Goal: Information Seeking & Learning: Learn about a topic

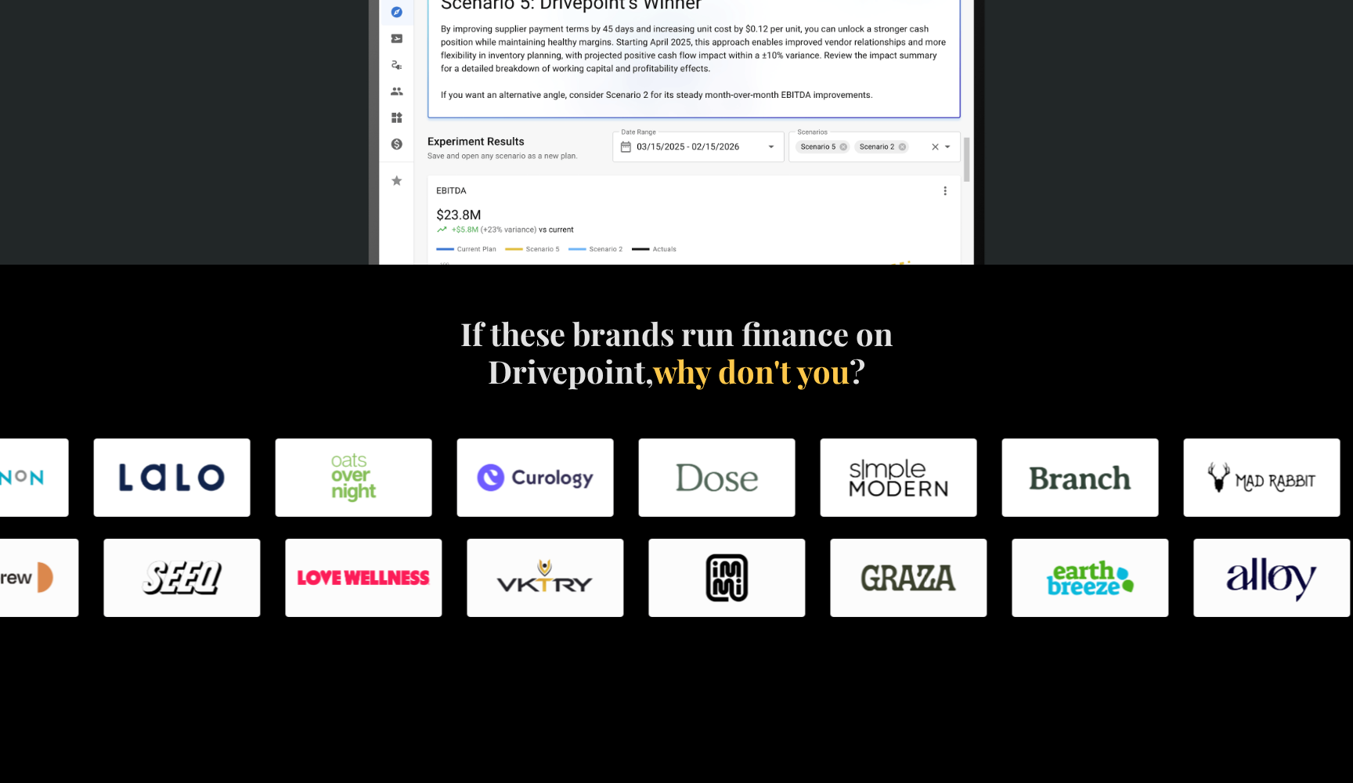
scroll to position [641, 0]
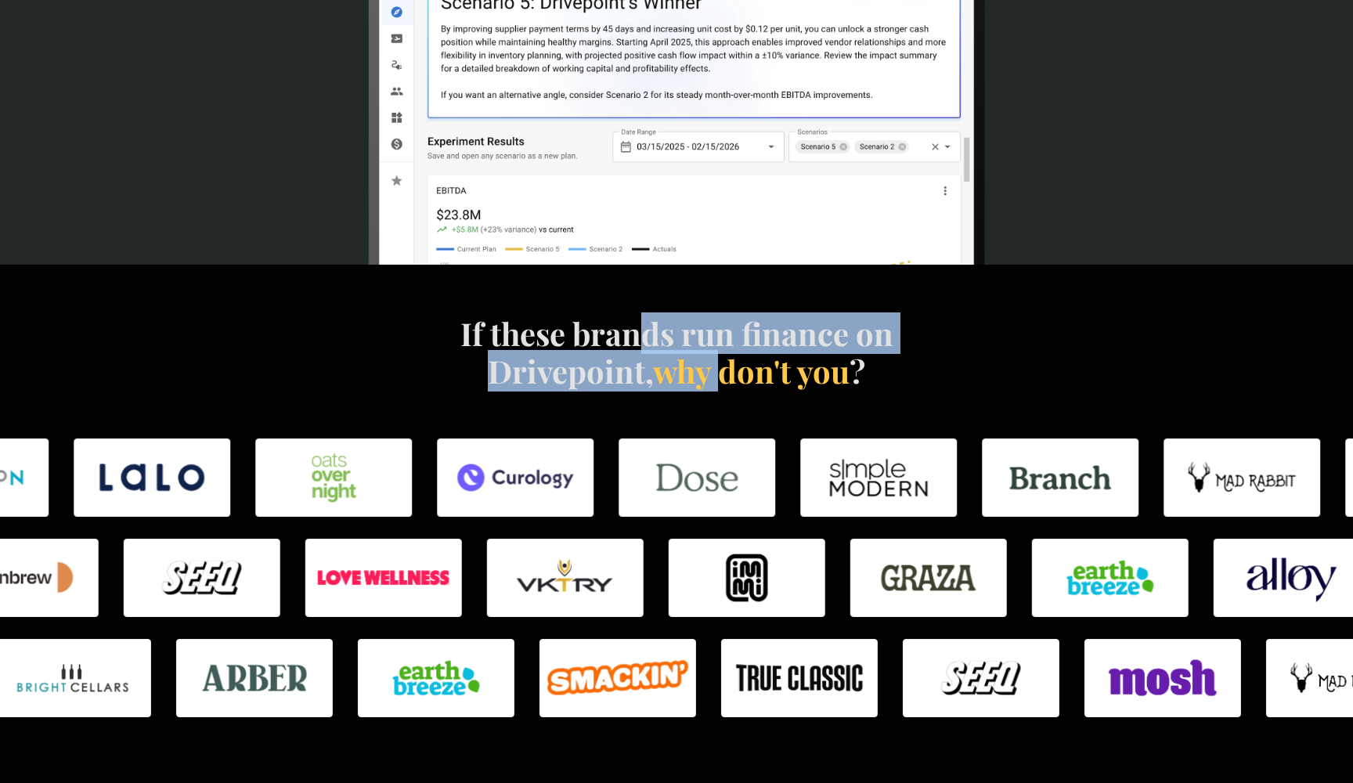
drag, startPoint x: 634, startPoint y: 349, endPoint x: 721, endPoint y: 387, distance: 94.7
click at [721, 387] on h4 "If these brands run finance on Drivepoint, why don't you ?" at bounding box center [676, 352] width 449 height 75
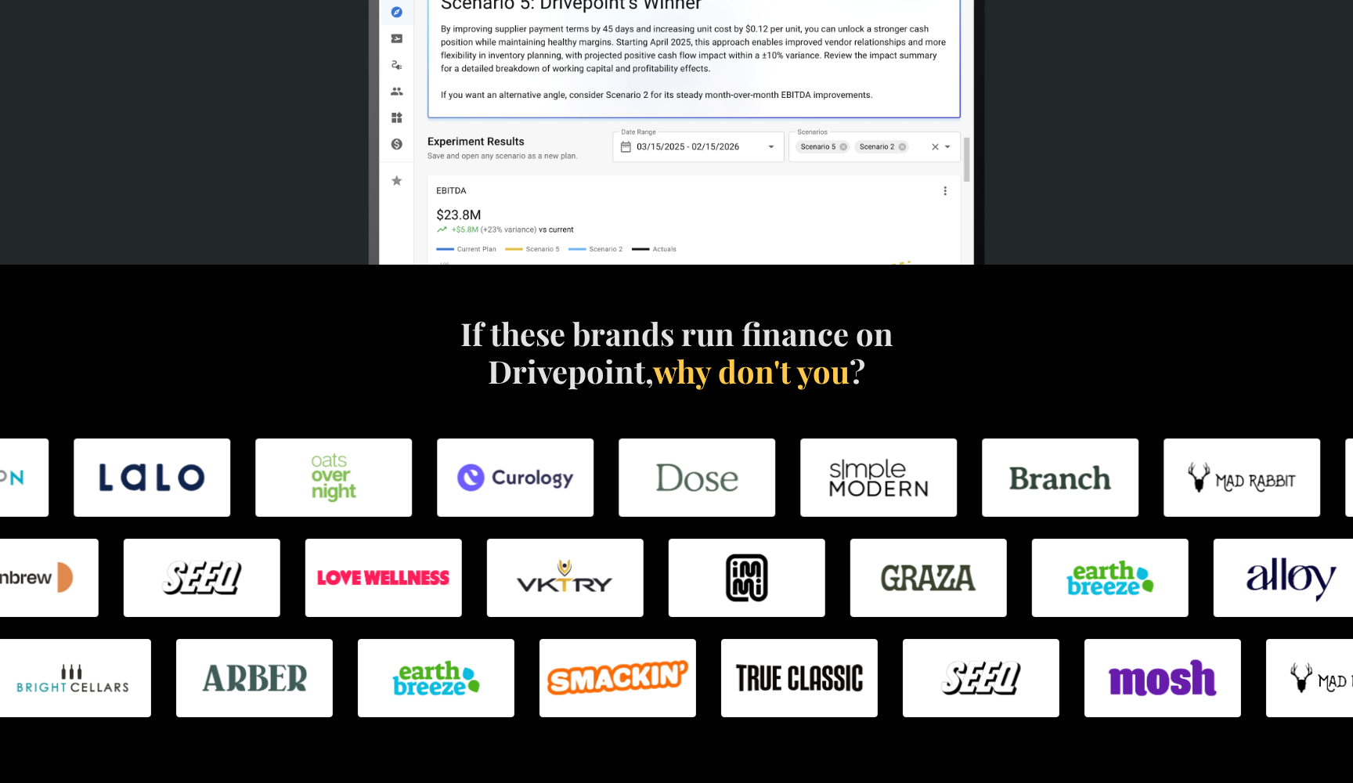
click at [792, 379] on span "why don't you" at bounding box center [751, 370] width 196 height 41
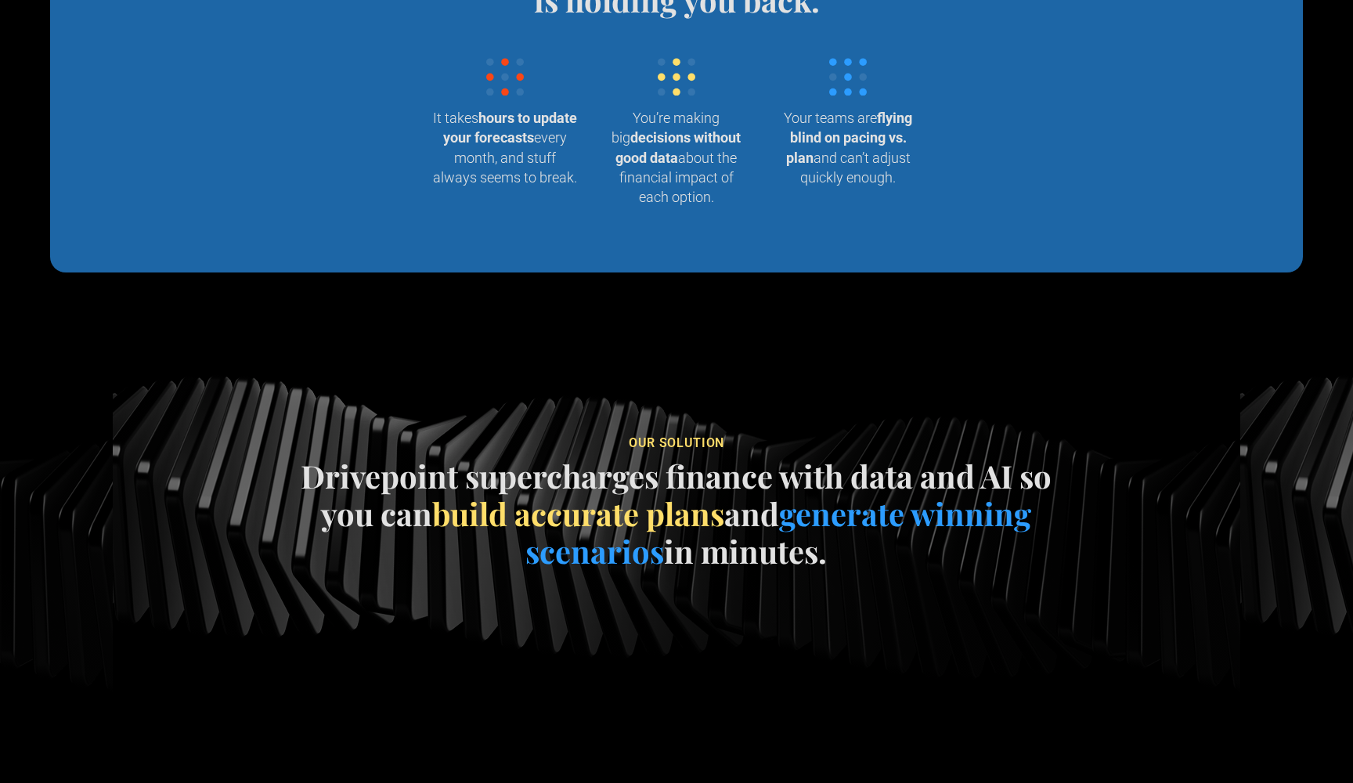
scroll to position [1709, 0]
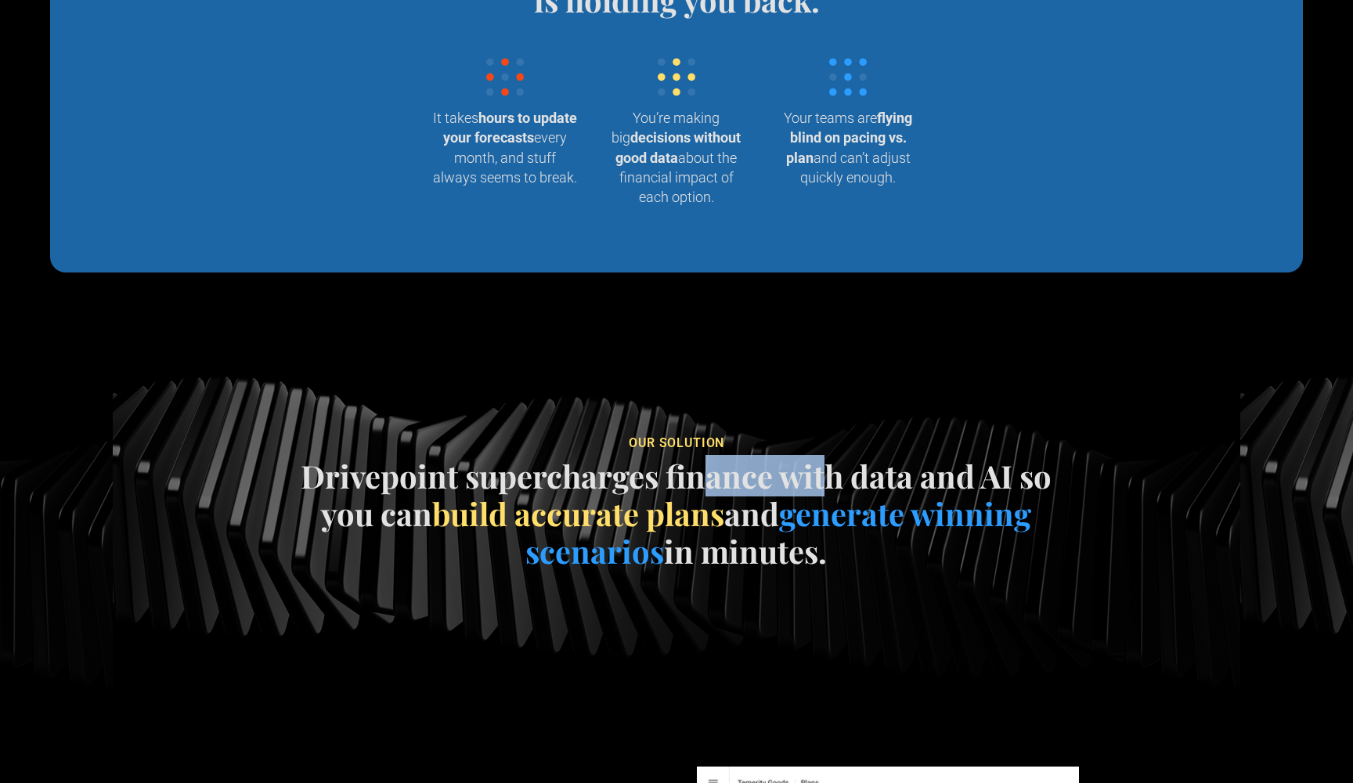
drag, startPoint x: 706, startPoint y: 497, endPoint x: 831, endPoint y: 496, distance: 124.5
click at [831, 496] on h4 "Drivepoint supercharges finance with data and AI so you can build accurate plan…" at bounding box center [677, 513] width 774 height 113
click at [877, 486] on h4 "Drivepoint supercharges finance with data and AI so you can build accurate plan…" at bounding box center [677, 513] width 774 height 113
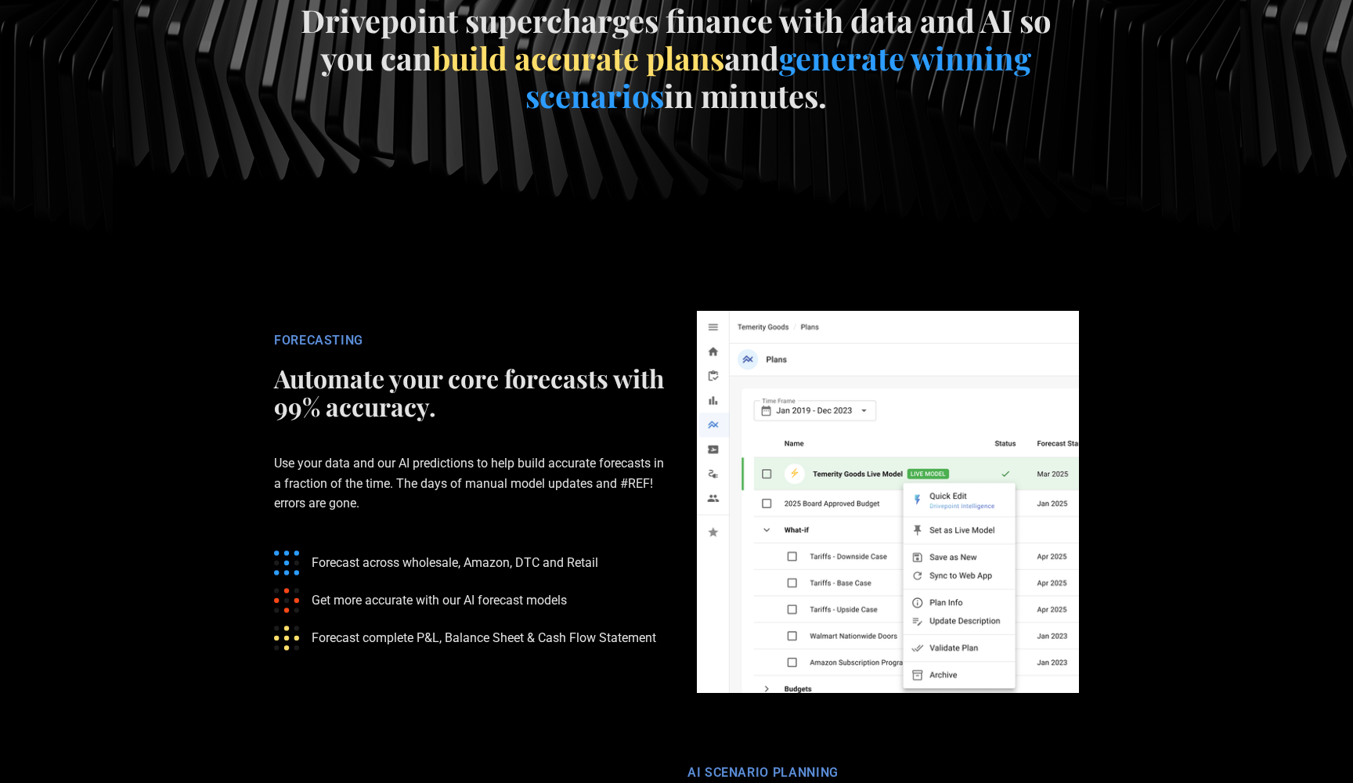
scroll to position [2174, 0]
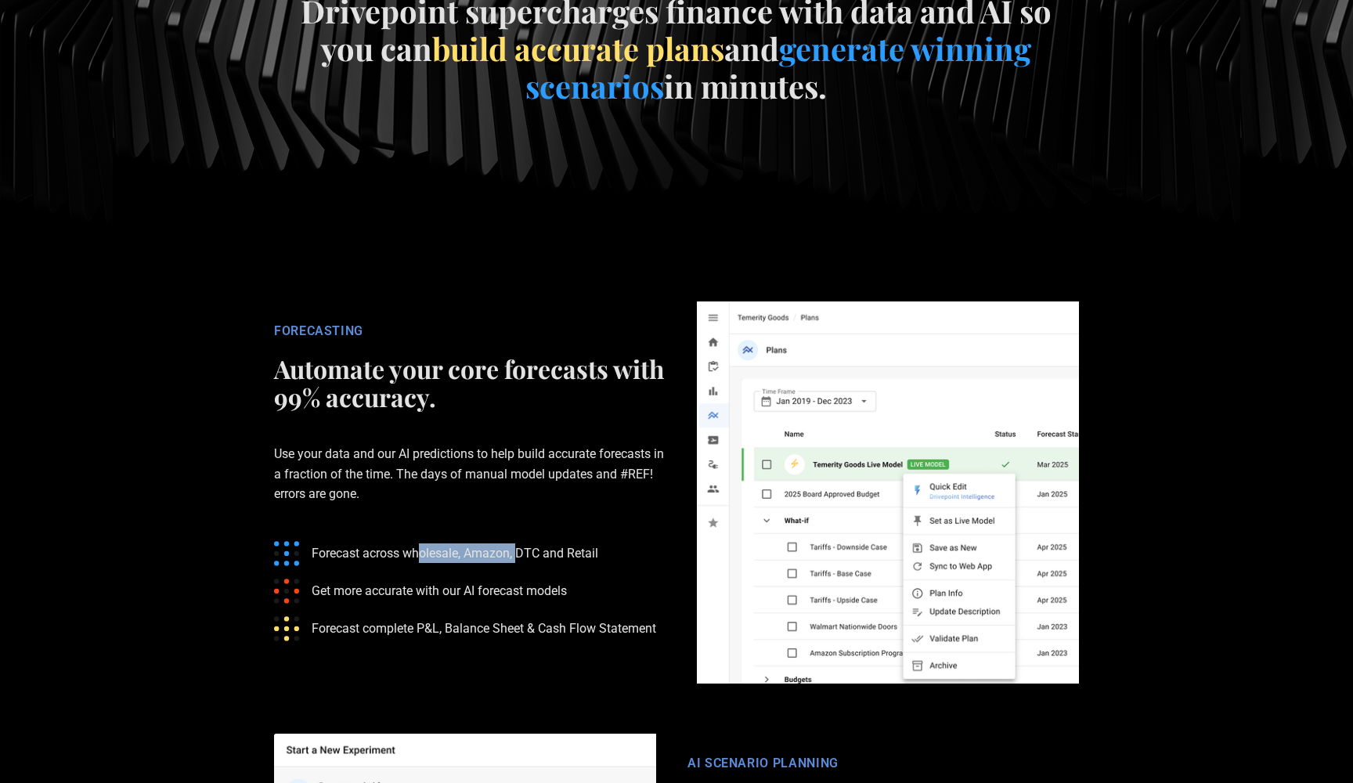
drag, startPoint x: 421, startPoint y: 568, endPoint x: 523, endPoint y: 568, distance: 101.8
click at [523, 563] on p "Forecast across wholesale, Amazon, DTC and Retail" at bounding box center [455, 553] width 287 height 20
click at [554, 563] on p "Forecast across wholesale, Amazon, DTC and Retail" at bounding box center [455, 553] width 287 height 20
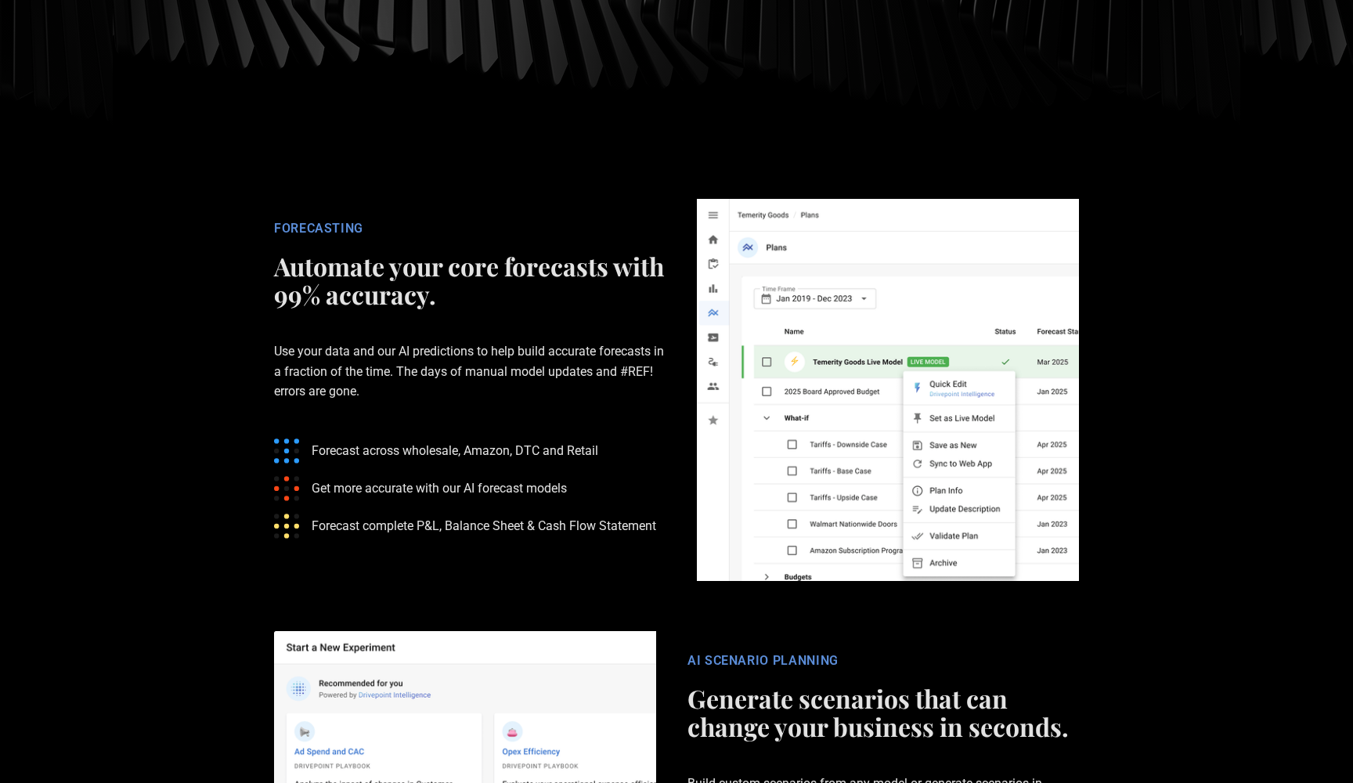
scroll to position [2277, 0]
drag, startPoint x: 402, startPoint y: 505, endPoint x: 505, endPoint y: 505, distance: 102.6
click at [505, 498] on p "Get more accurate with our AI forecast models" at bounding box center [439, 488] width 255 height 20
click at [534, 498] on p "Get more accurate with our AI forecast models" at bounding box center [439, 488] width 255 height 20
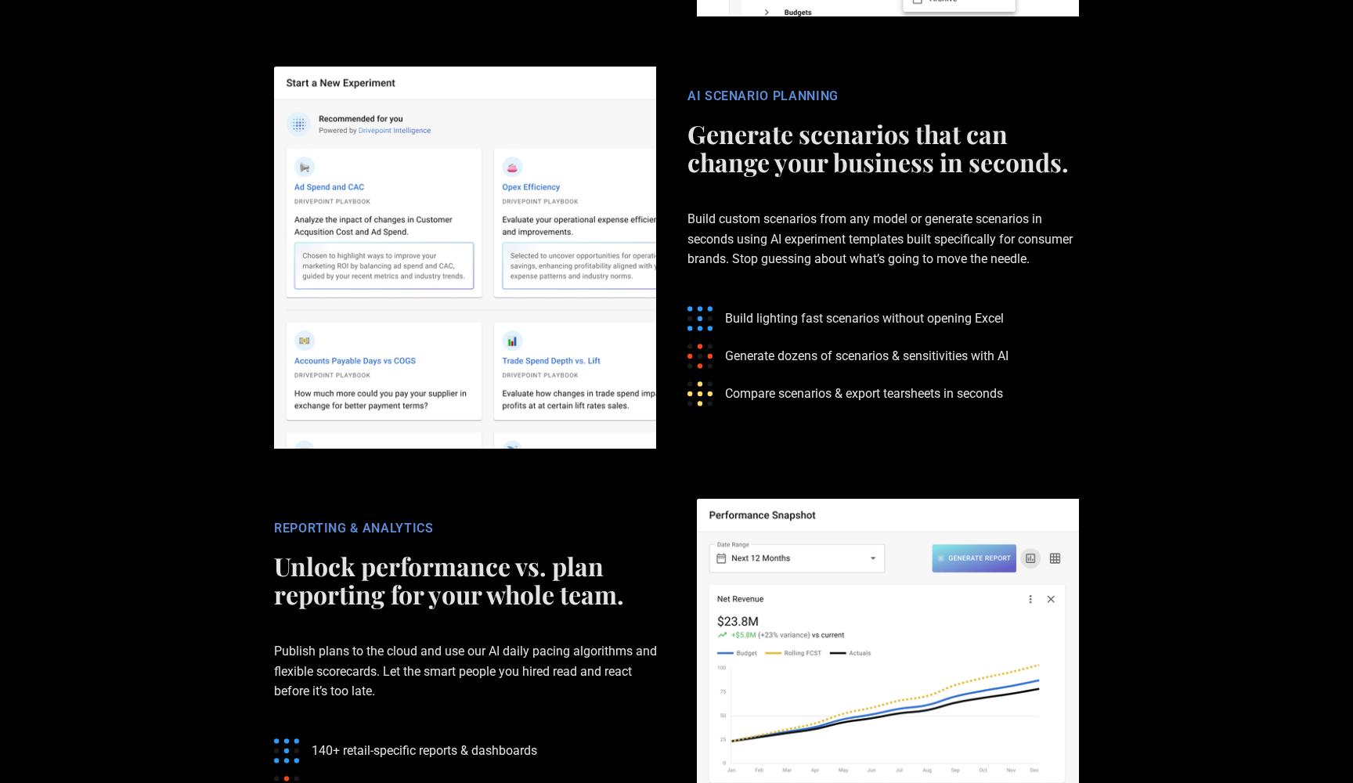
scroll to position [3005, 0]
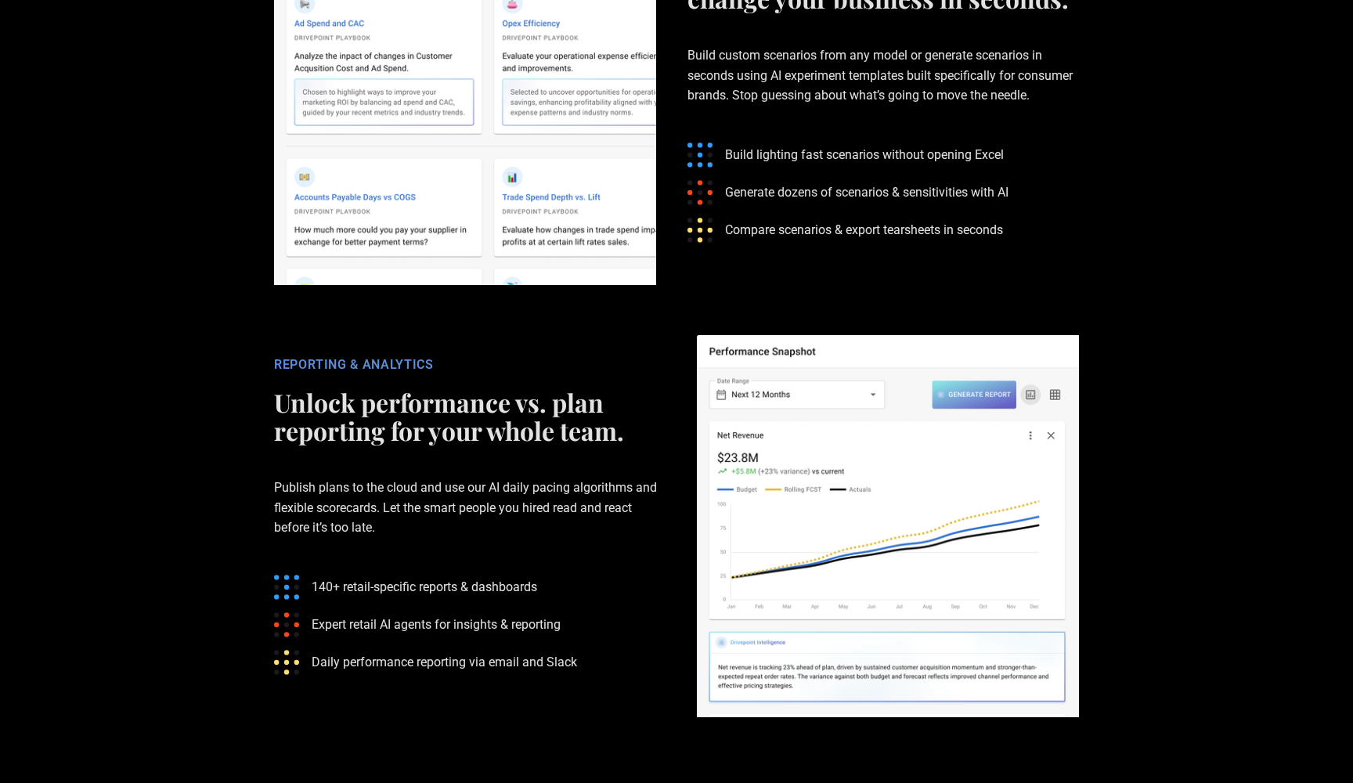
click at [555, 445] on h2 "Unlock performance vs. plan reporting for your whole team." at bounding box center [469, 416] width 391 height 56
drag, startPoint x: 409, startPoint y: 424, endPoint x: 512, endPoint y: 424, distance: 102.6
click at [512, 424] on h2 "Unlock performance vs. plan reporting for your whole team." at bounding box center [469, 416] width 391 height 56
click at [512, 441] on h2 "Unlock performance vs. plan reporting for your whole team." at bounding box center [469, 416] width 391 height 56
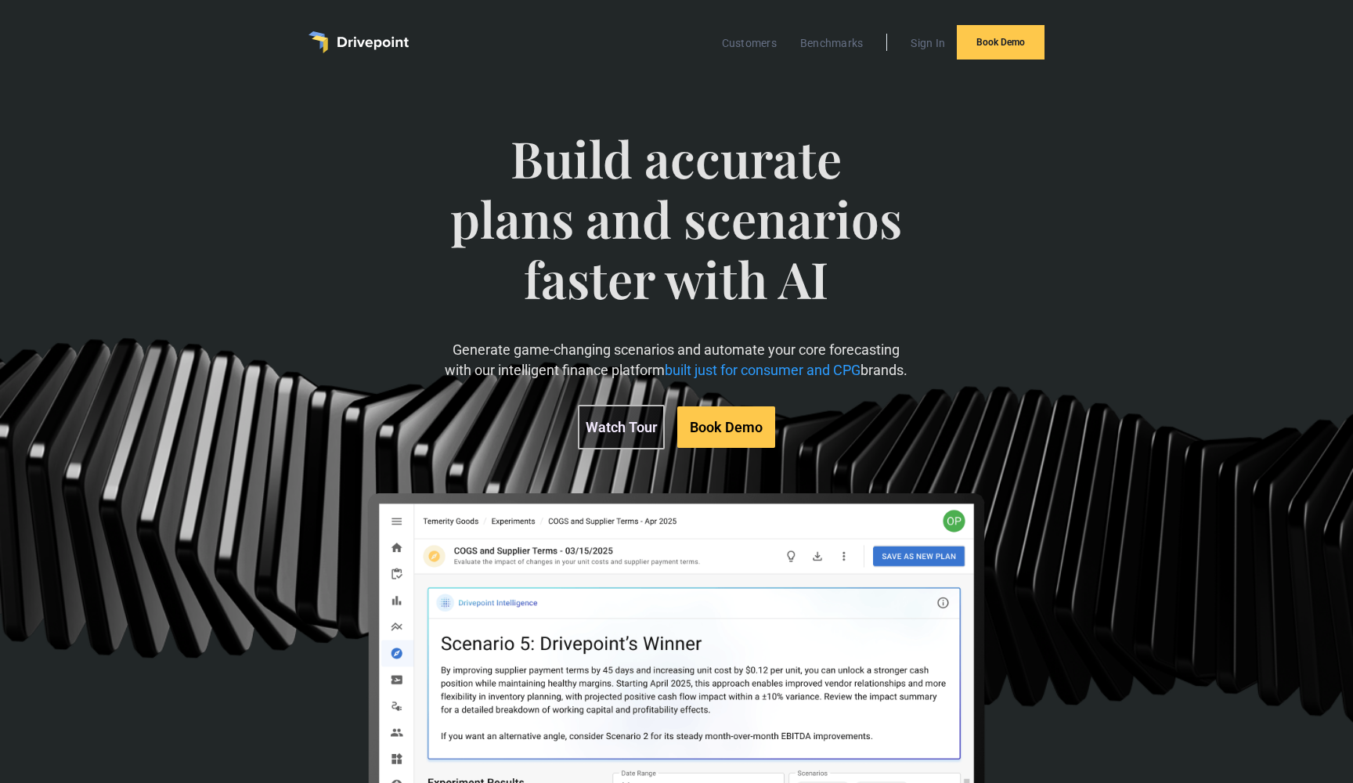
scroll to position [0, 0]
click at [913, 38] on link "Sign In" at bounding box center [928, 43] width 50 height 20
click at [923, 41] on link "Sign In" at bounding box center [928, 43] width 50 height 20
click at [849, 43] on link "Benchmarks" at bounding box center [831, 43] width 79 height 20
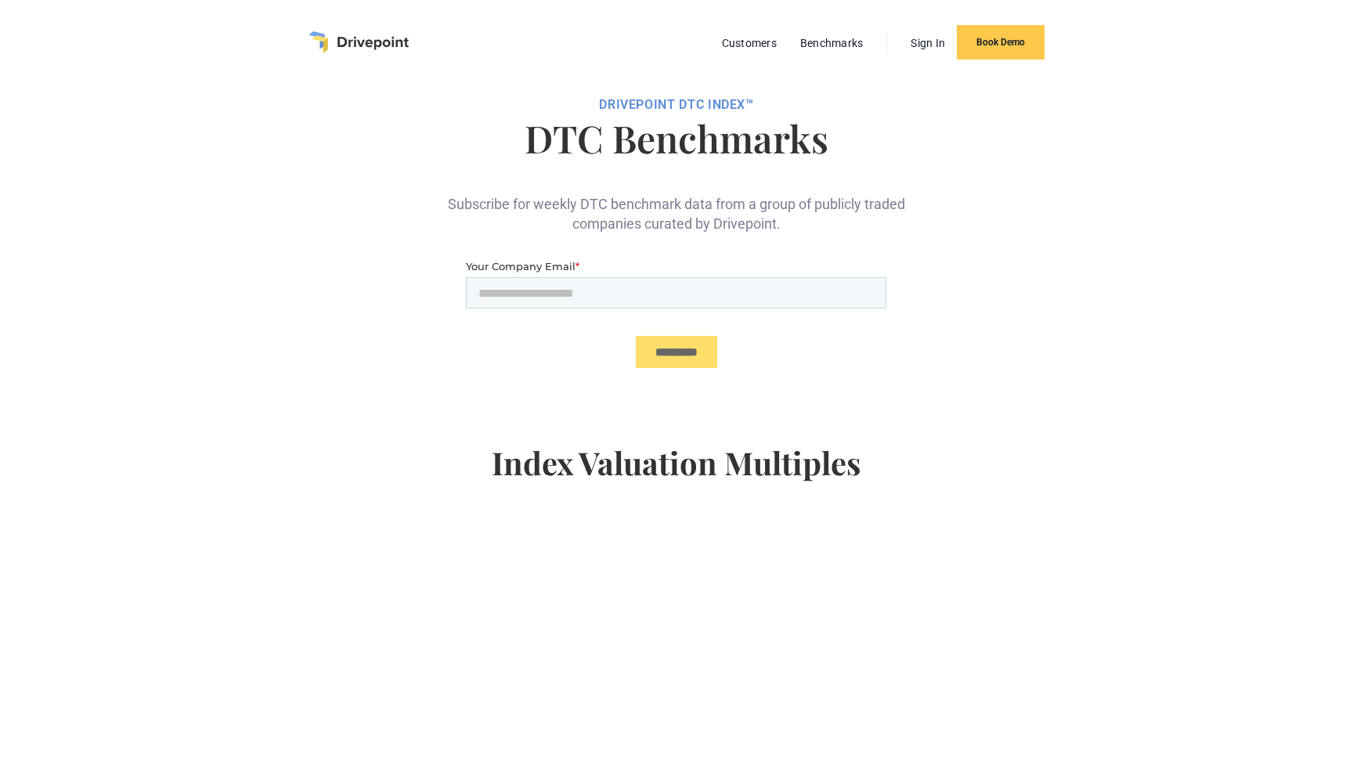
click at [339, 43] on img "home" at bounding box center [358, 42] width 100 height 22
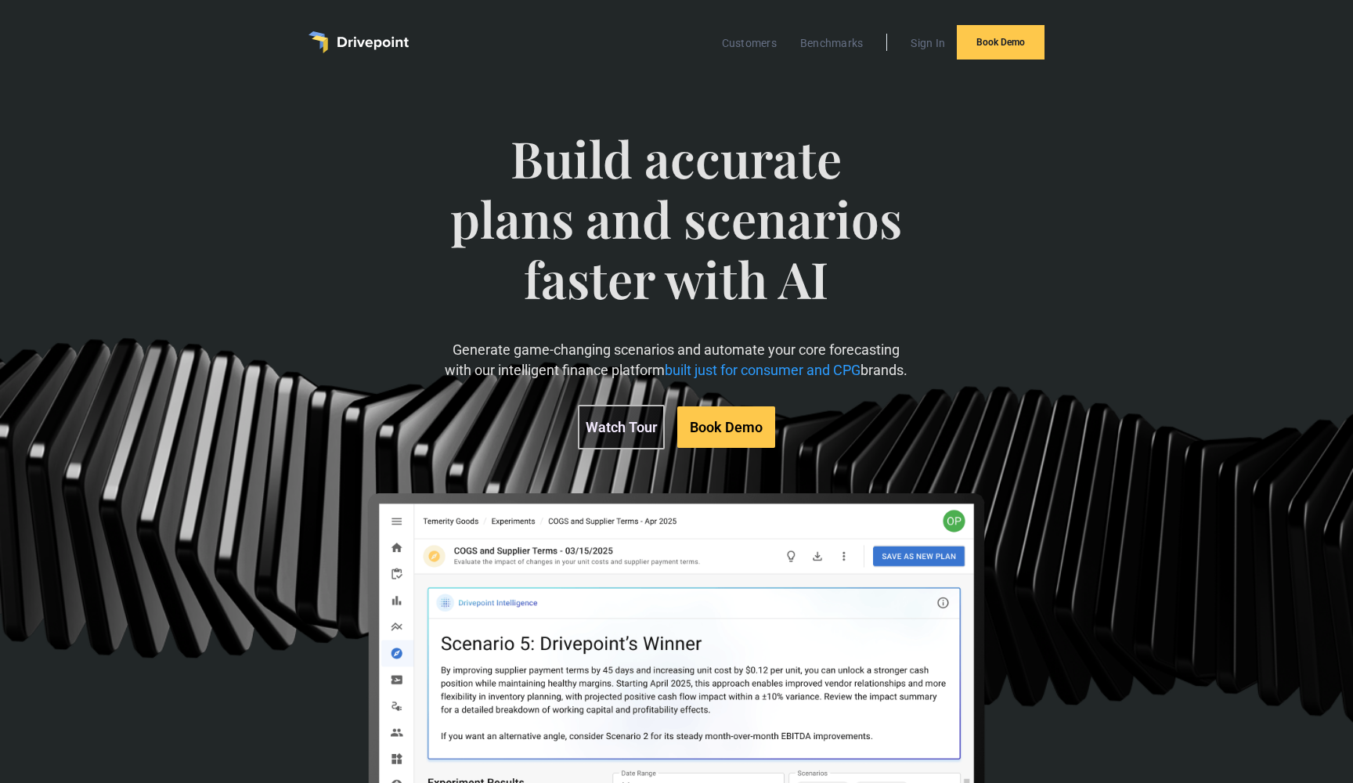
drag, startPoint x: 356, startPoint y: 45, endPoint x: 1237, endPoint y: 517, distance: 999.2
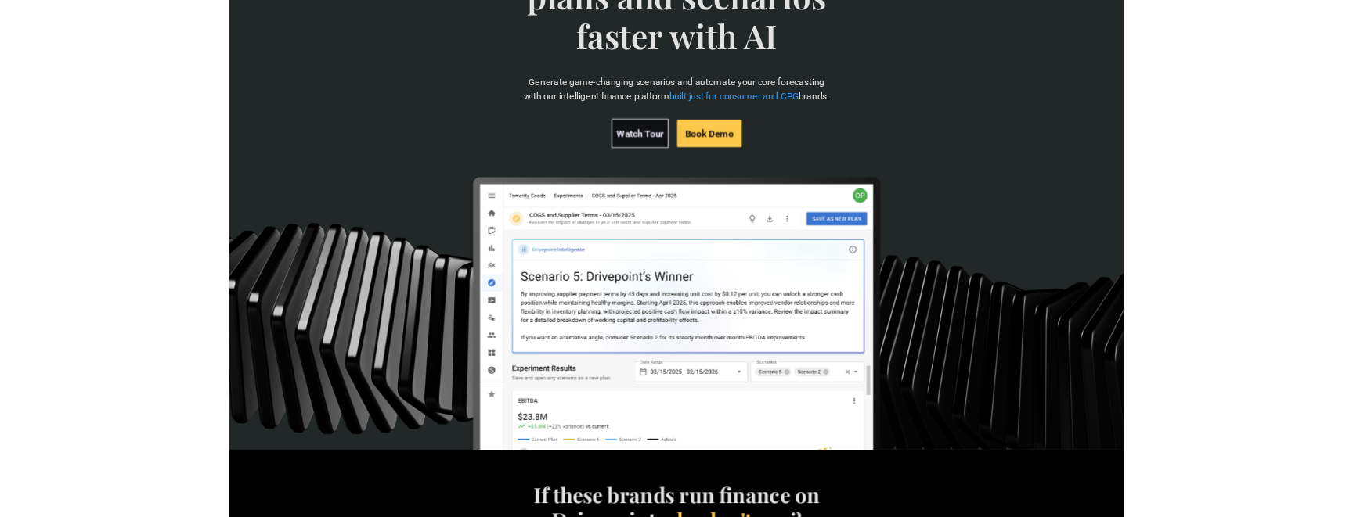
scroll to position [219, 0]
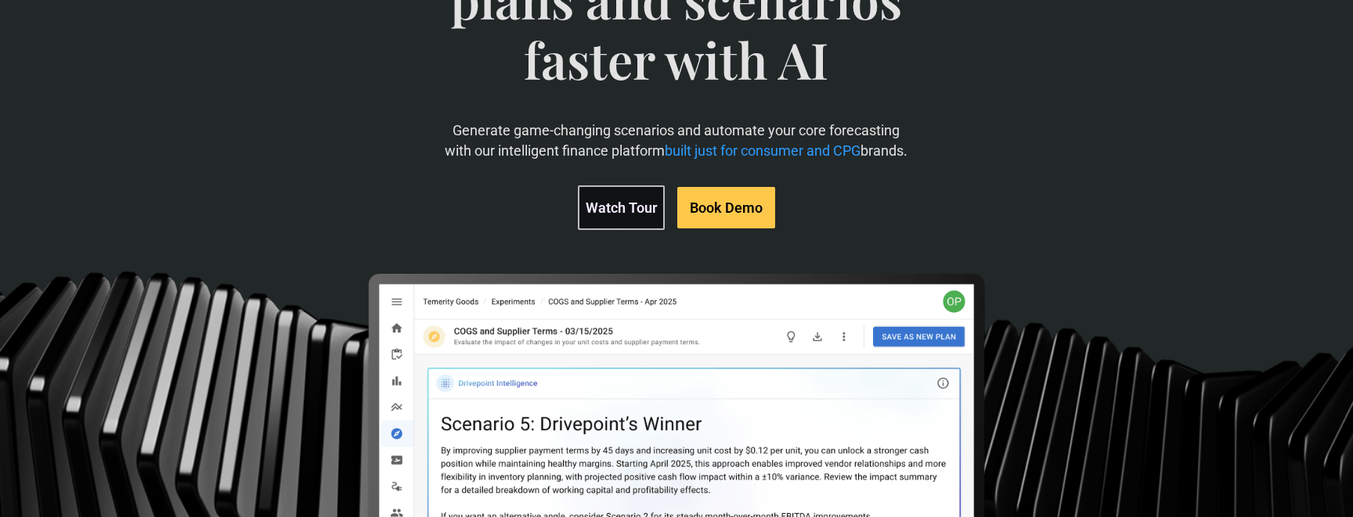
drag, startPoint x: 1289, startPoint y: 543, endPoint x: 47, endPoint y: 341, distance: 1258.8
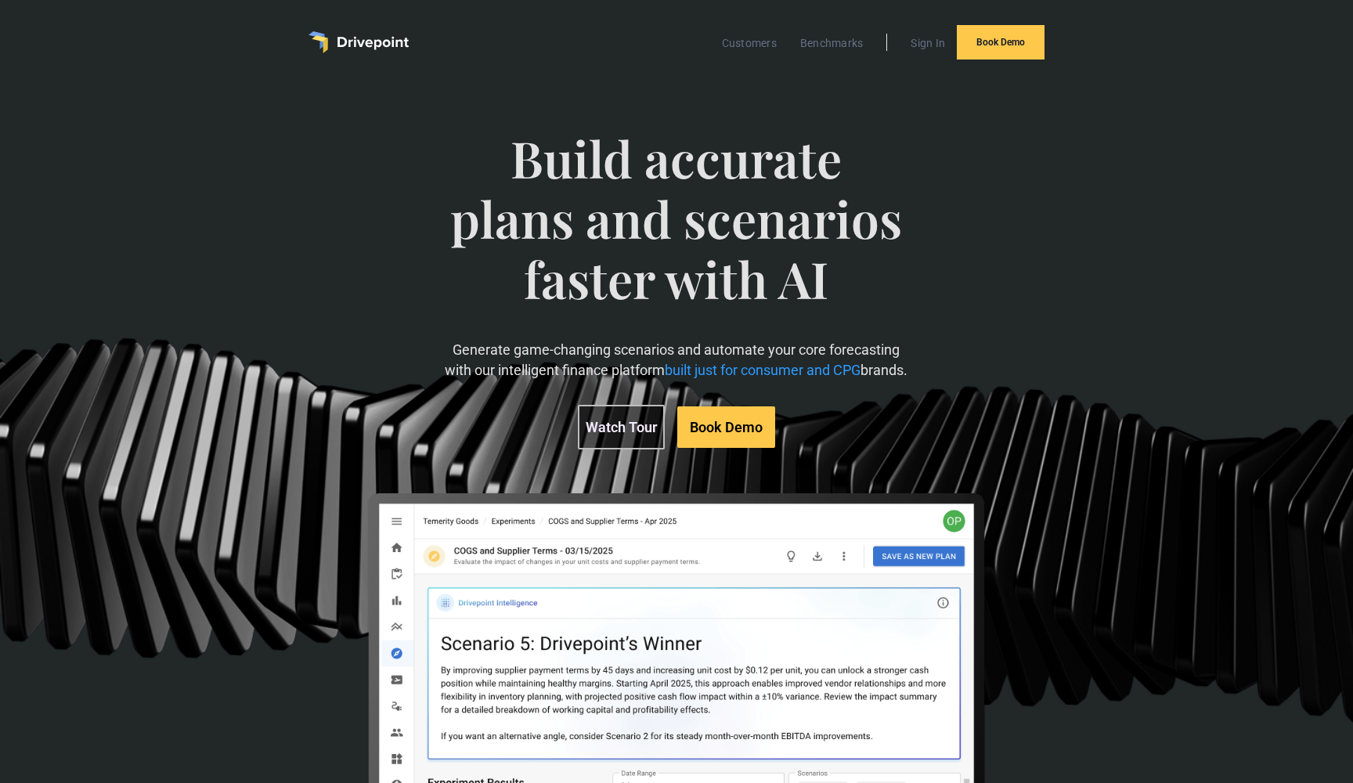
scroll to position [0, 0]
click at [927, 46] on link "Sign In" at bounding box center [928, 43] width 50 height 20
click at [829, 48] on link "Benchmarks" at bounding box center [831, 43] width 79 height 20
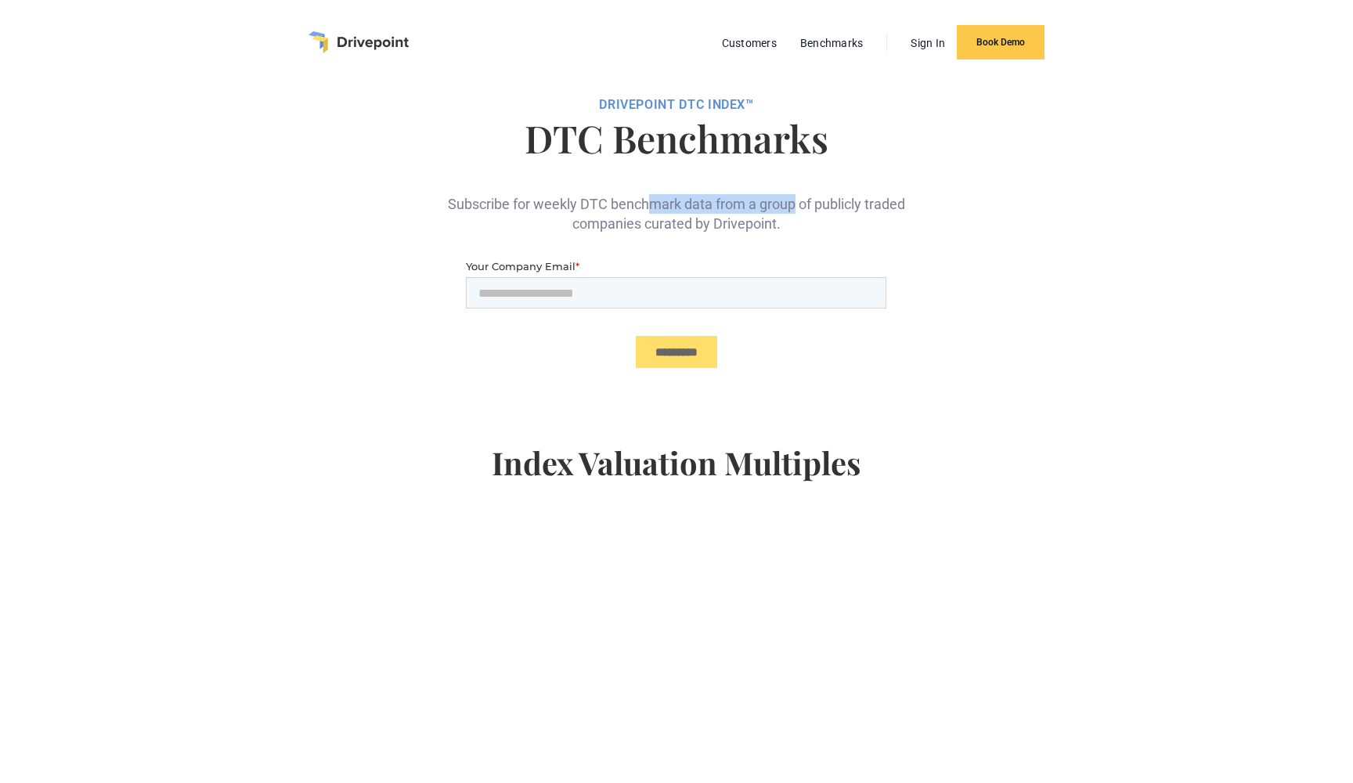
drag, startPoint x: 653, startPoint y: 208, endPoint x: 793, endPoint y: 208, distance: 140.1
click at [792, 208] on div "Subscribe for weekly DTC benchmark data from a group of publicly traded compani…" at bounding box center [677, 201] width 470 height 64
click at [989, 411] on div at bounding box center [677, 412] width 774 height 63
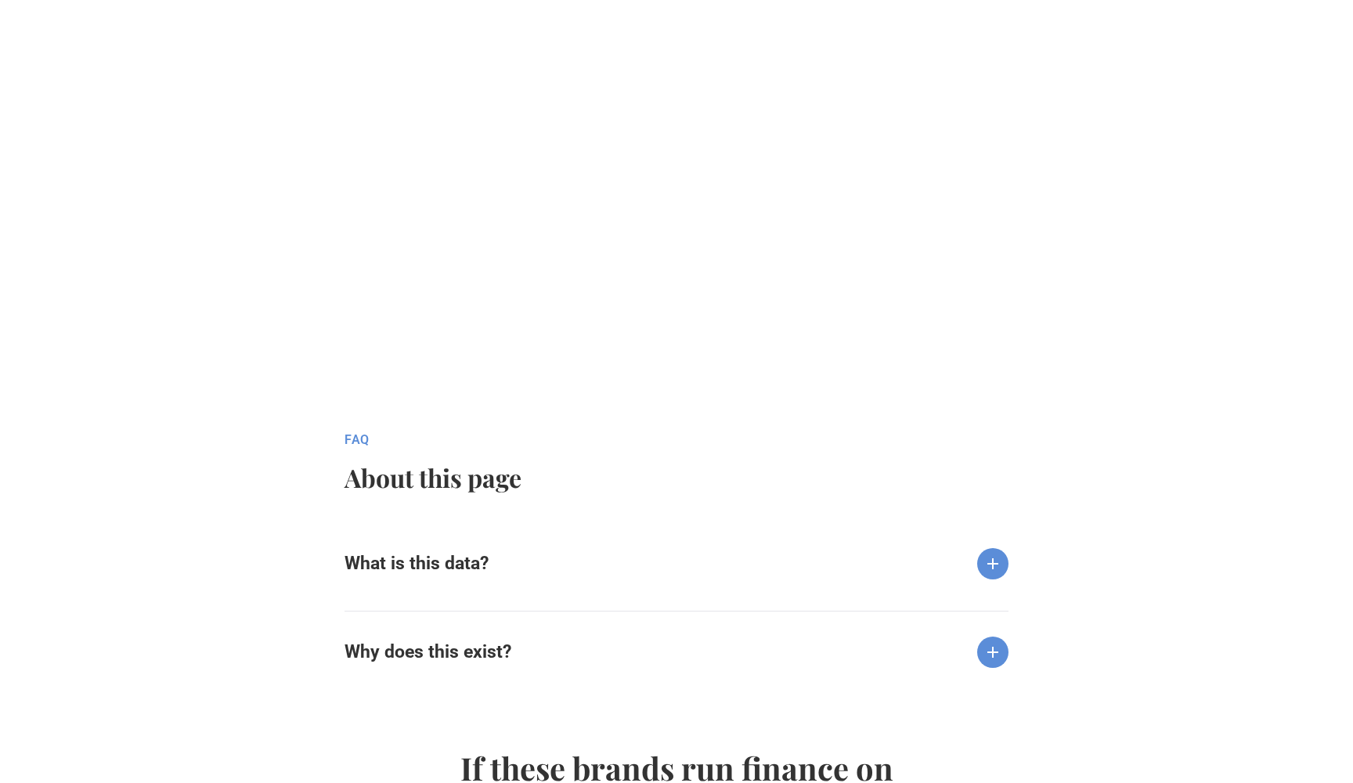
scroll to position [1276, 0]
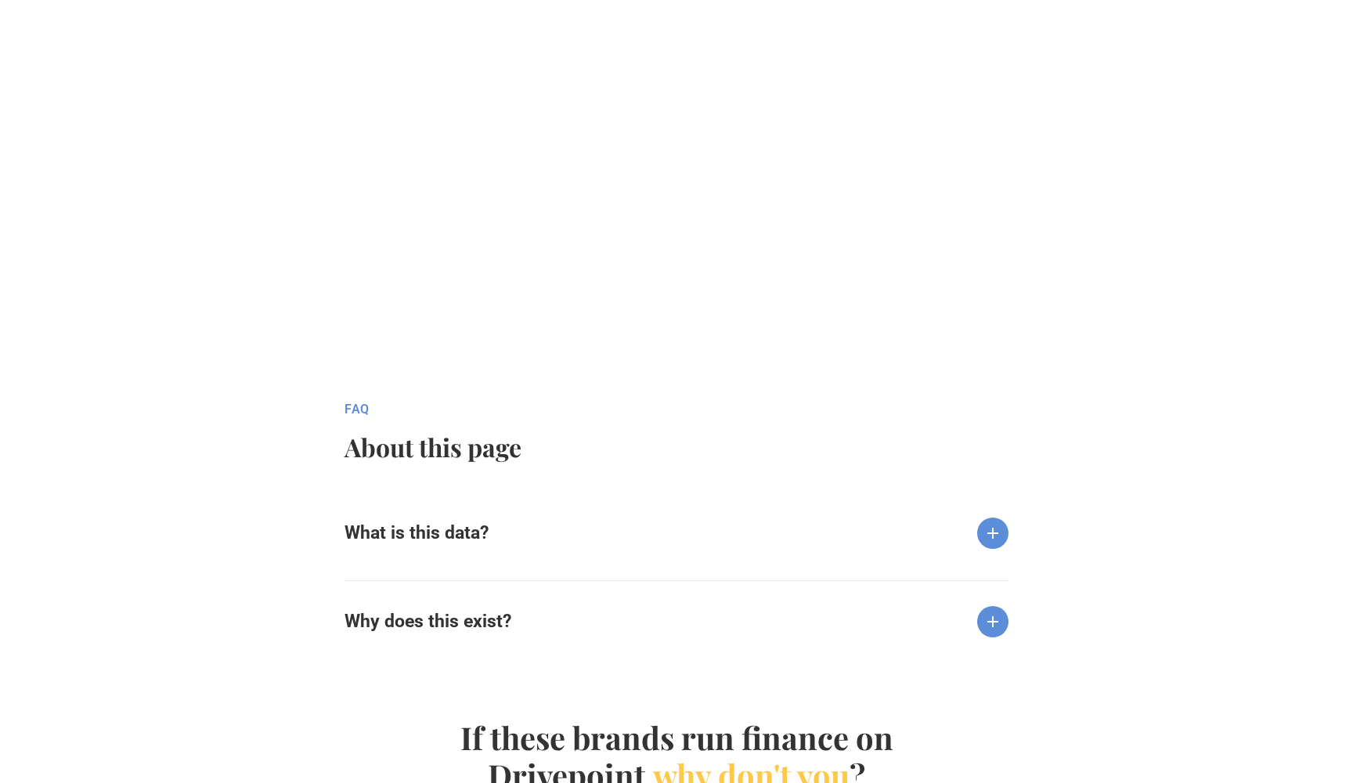
click at [658, 535] on div "What is this data?" at bounding box center [676, 520] width 664 height 56
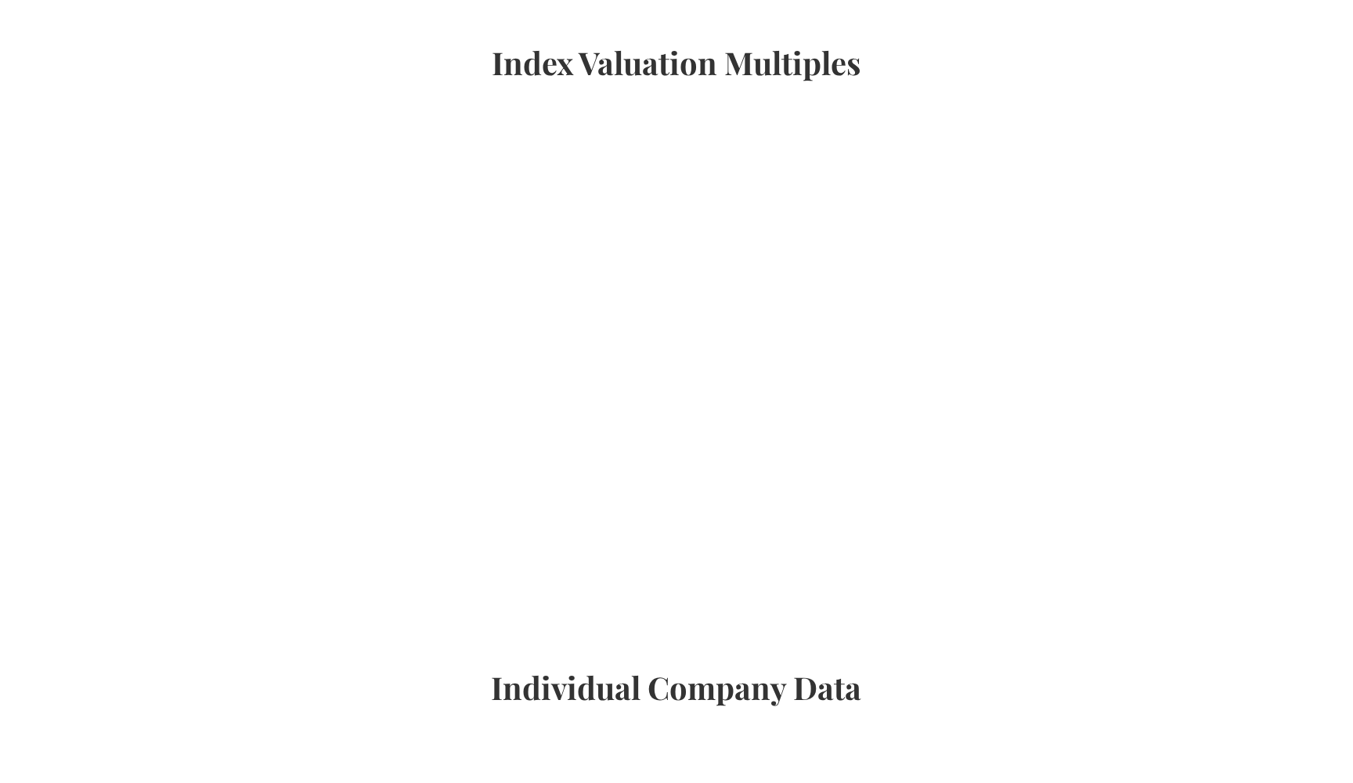
scroll to position [142, 0]
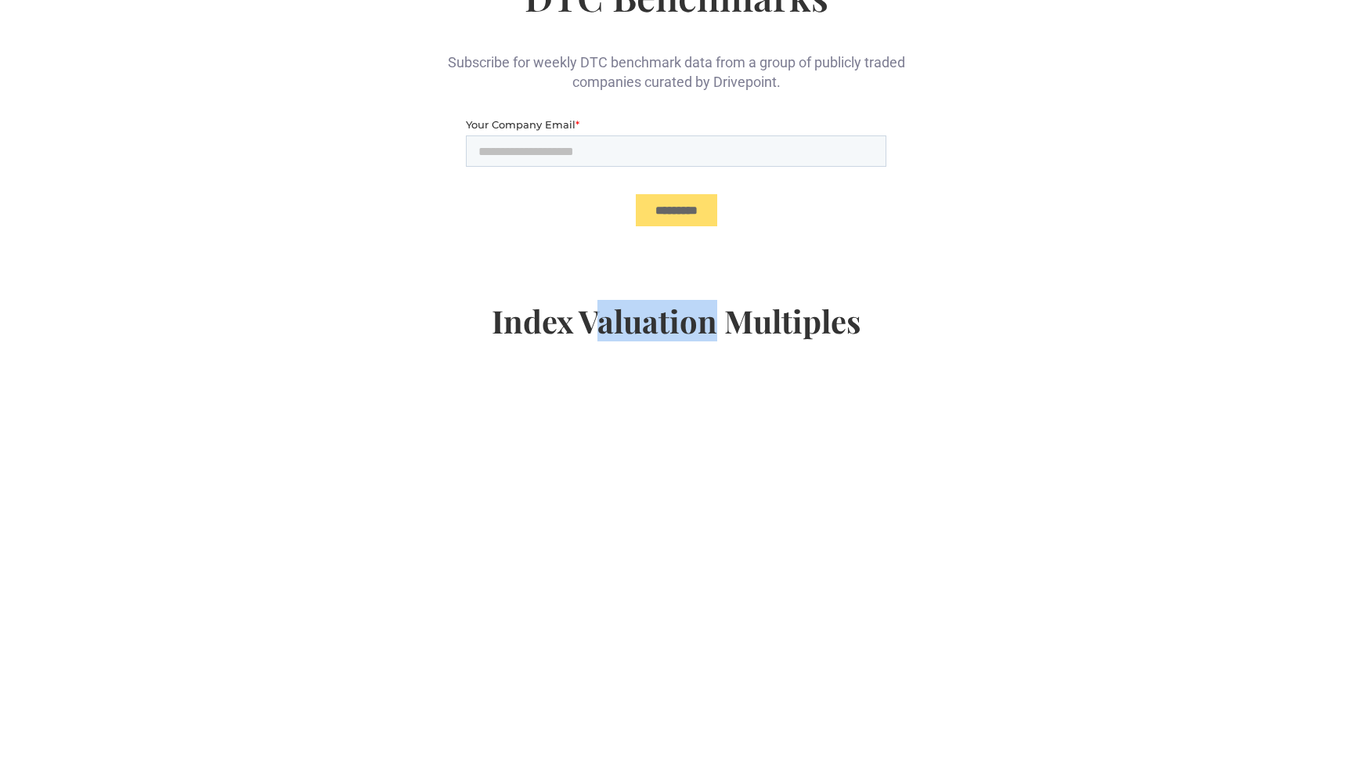
drag, startPoint x: 597, startPoint y: 319, endPoint x: 724, endPoint y: 319, distance: 127.6
click at [723, 319] on h4 "Index Valuation Multiples" at bounding box center [677, 333] width 774 height 63
click at [771, 315] on h4 "Index Valuation Multiples" at bounding box center [677, 333] width 774 height 63
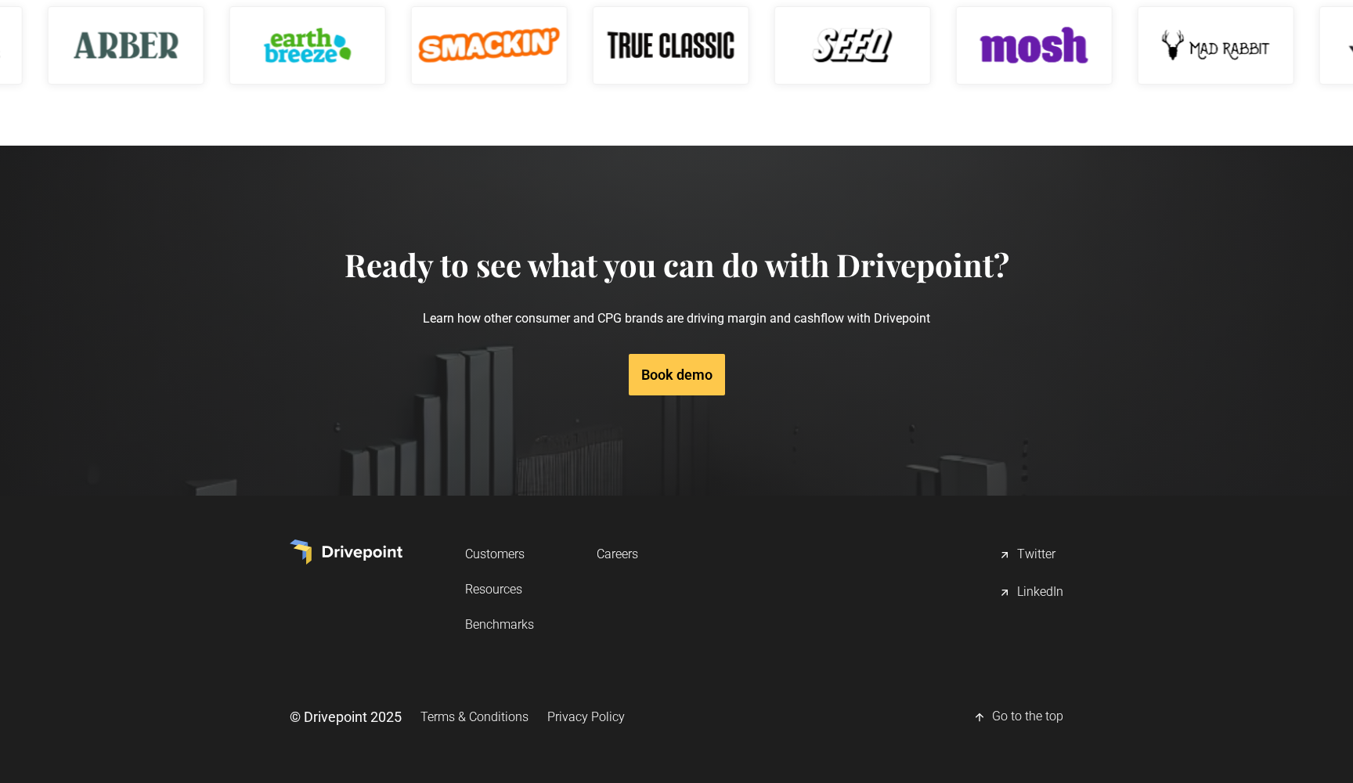
scroll to position [2548, 0]
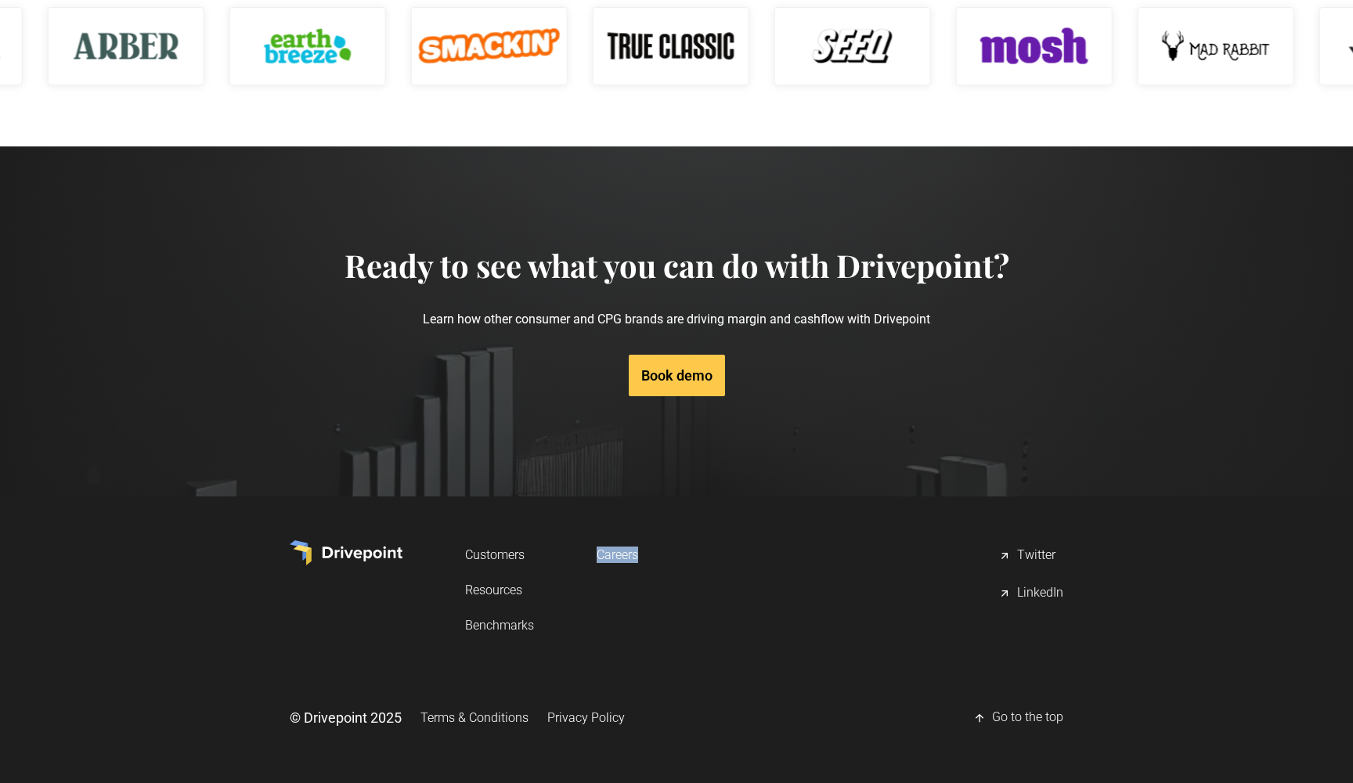
click at [1035, 593] on div "LinkedIn" at bounding box center [1040, 593] width 46 height 19
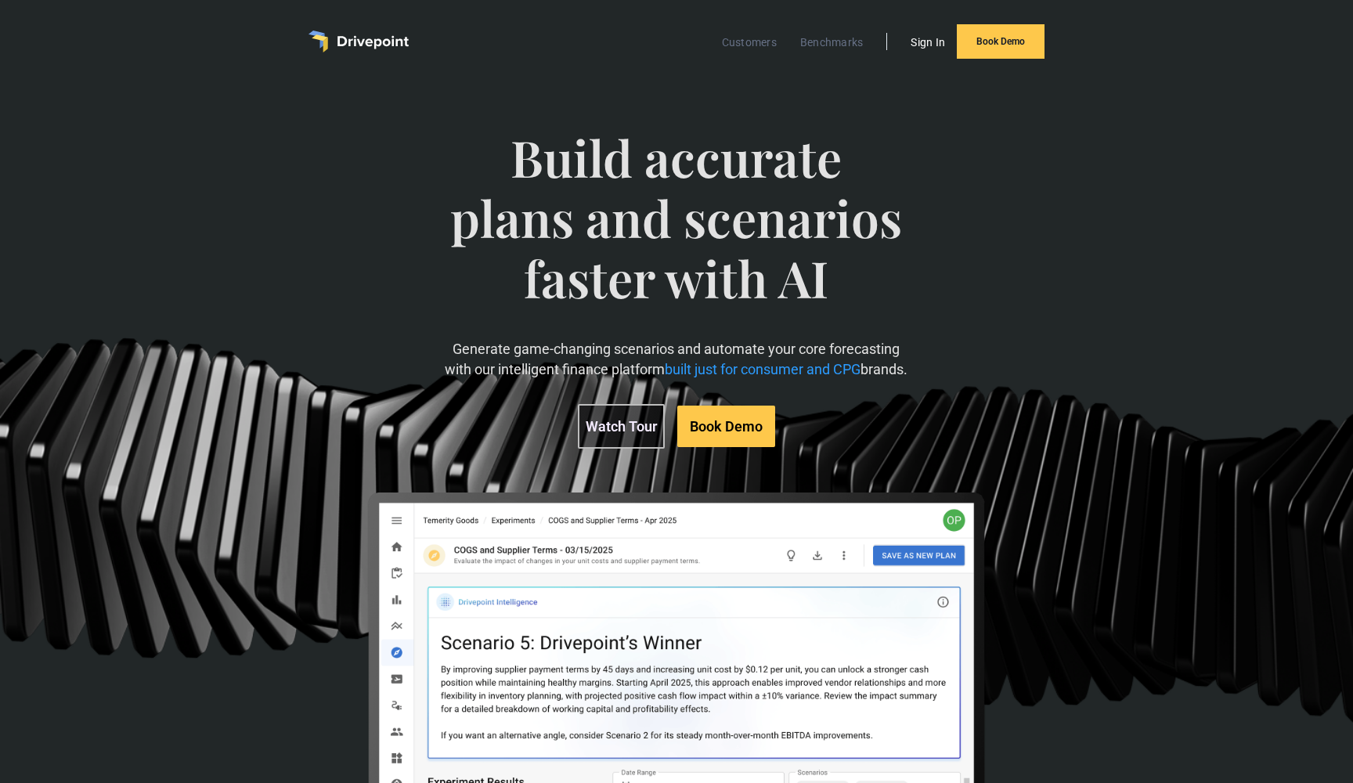
click at [917, 45] on link "Sign In" at bounding box center [928, 42] width 50 height 20
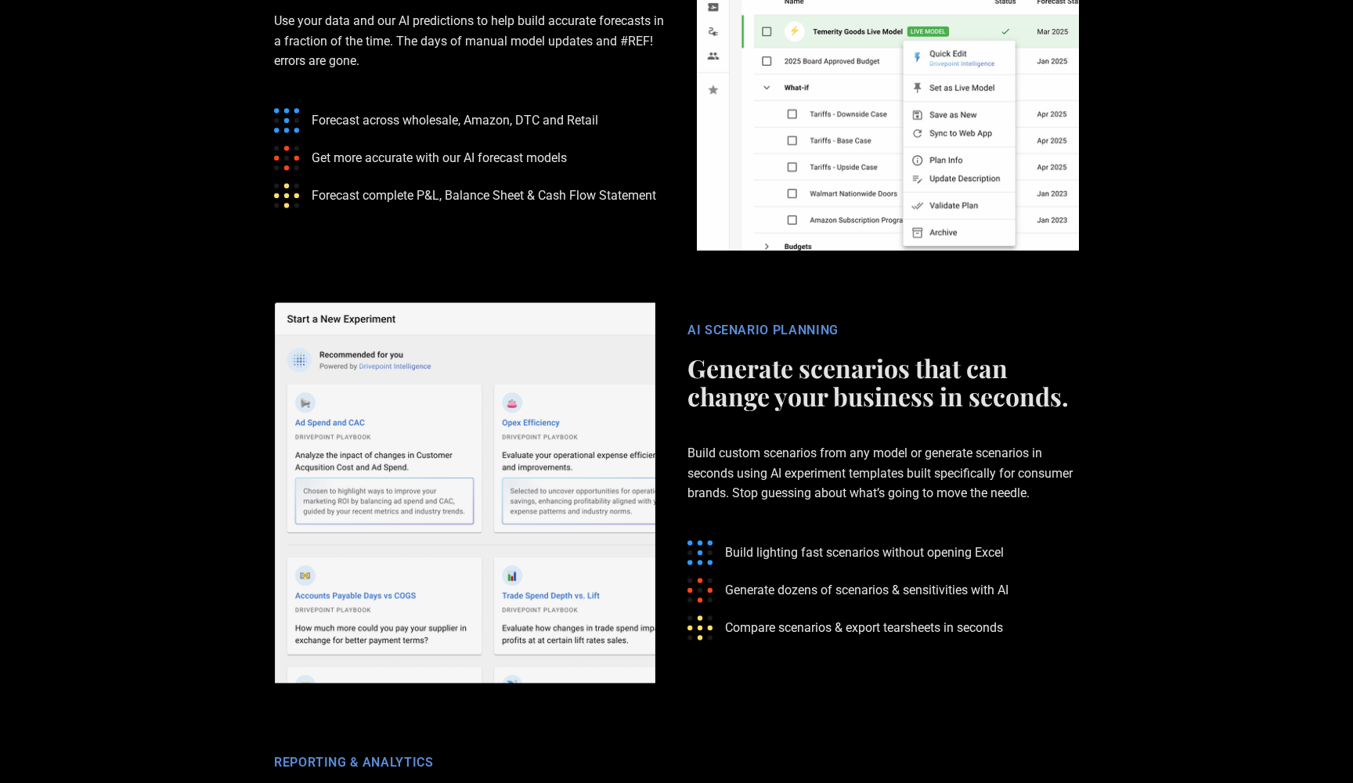
scroll to position [2609, 0]
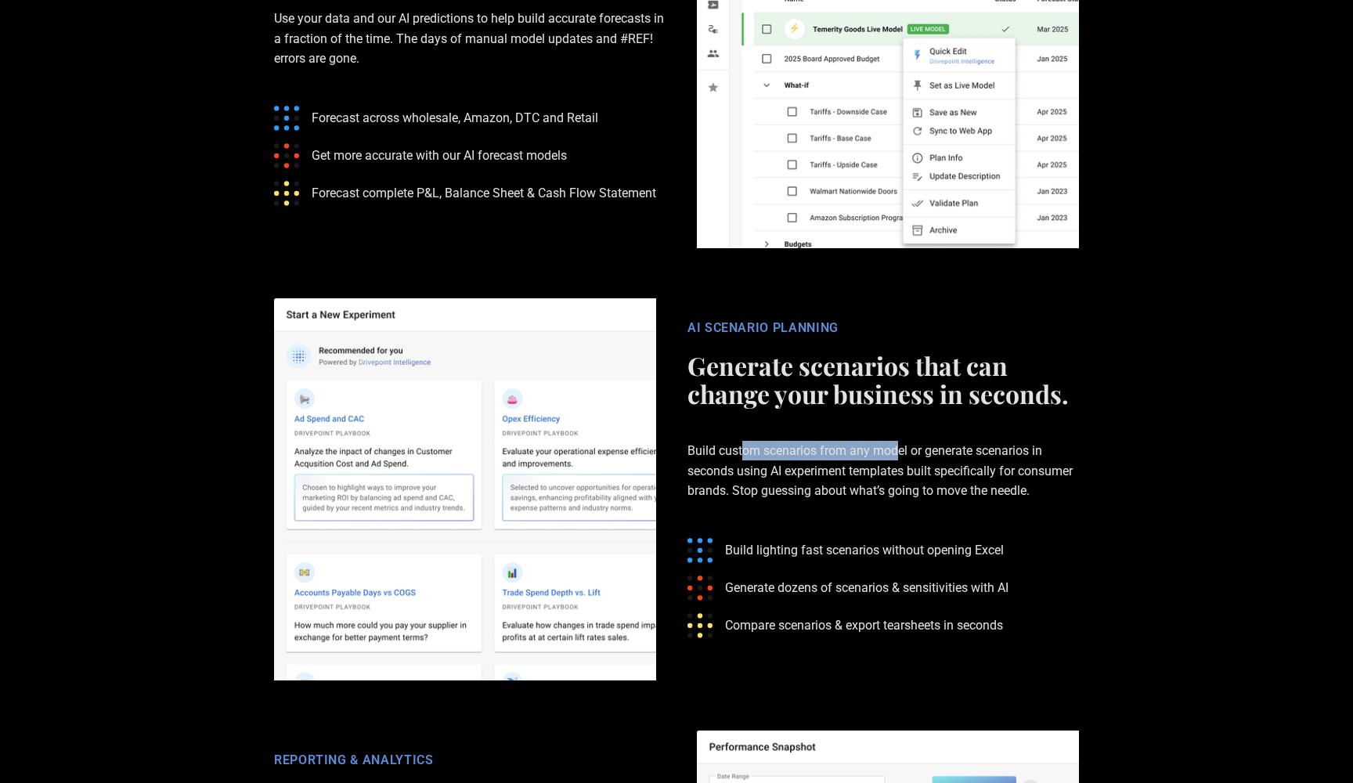
drag, startPoint x: 741, startPoint y: 466, endPoint x: 899, endPoint y: 466, distance: 158.9
click at [899, 466] on p "Build custom scenarios from any model or generate scenarios in seconds using AI…" at bounding box center [882, 471] width 391 height 110
click at [939, 474] on p "Build custom scenarios from any model or generate scenarios in seconds using AI…" at bounding box center [882, 471] width 391 height 110
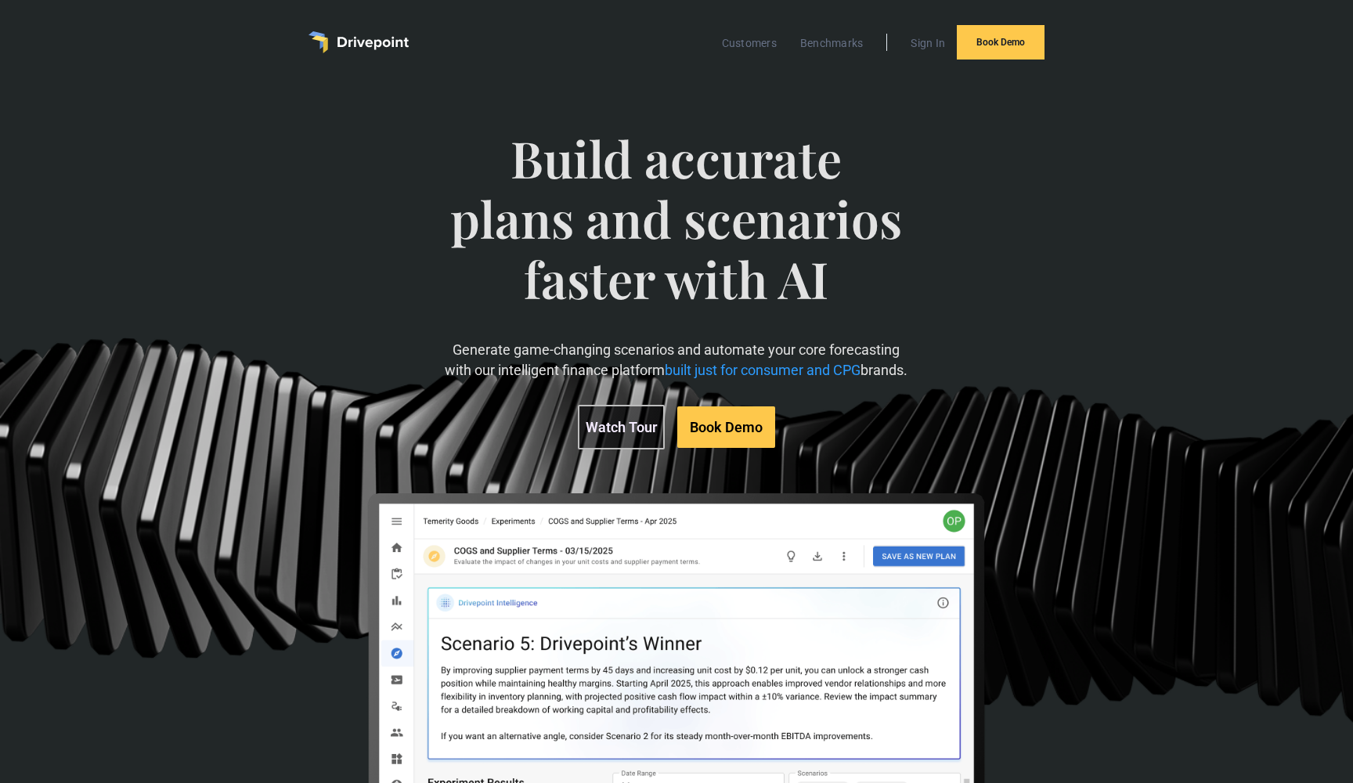
scroll to position [0, 0]
click at [602, 437] on link "Watch Tour" at bounding box center [621, 427] width 87 height 45
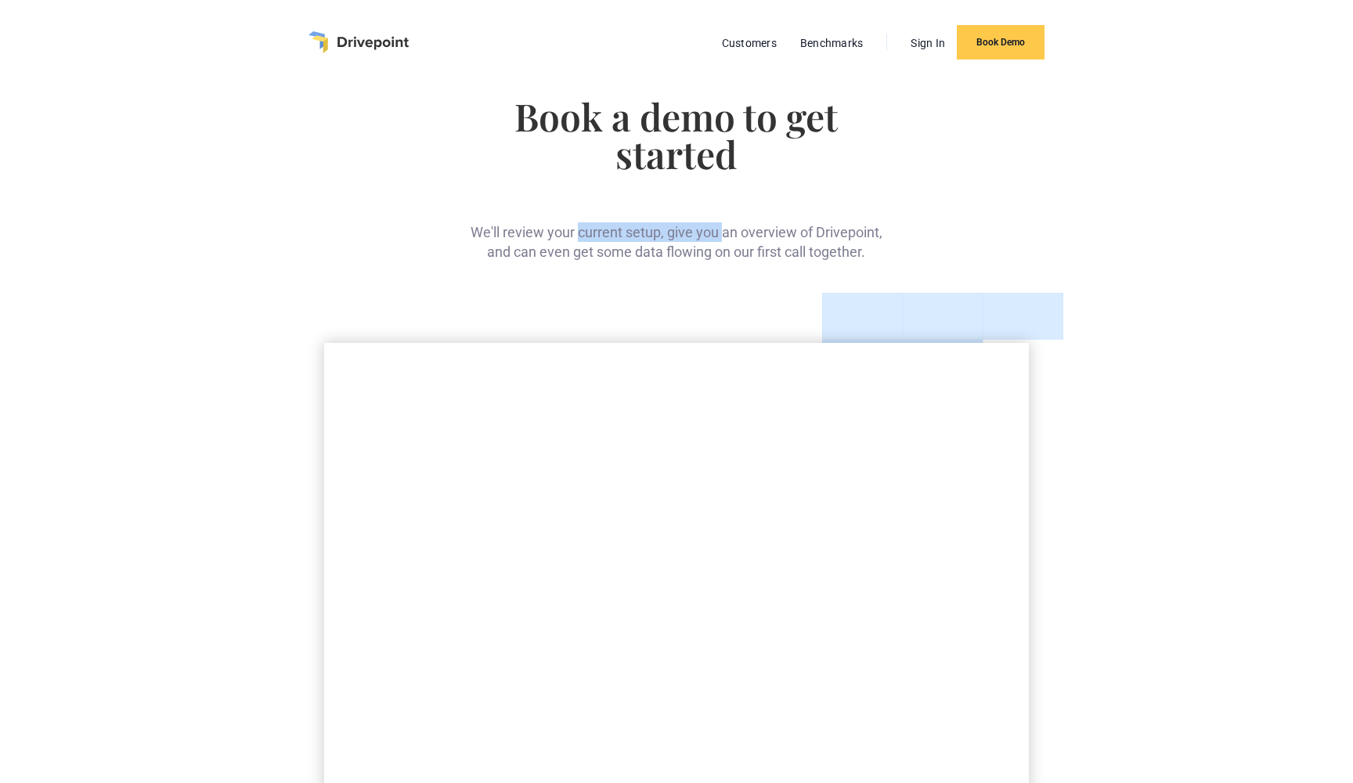
drag, startPoint x: 577, startPoint y: 236, endPoint x: 723, endPoint y: 233, distance: 146.4
click at [723, 233] on div "We'll review your current setup, give you an overview of Drivepoint, and can ev…" at bounding box center [676, 229] width 420 height 64
click at [762, 233] on div "We'll review your current setup, give you an overview of Drivepoint, and can ev…" at bounding box center [676, 229] width 420 height 64
drag, startPoint x: 663, startPoint y: 244, endPoint x: 814, endPoint y: 243, distance: 151.1
click at [813, 243] on div "We'll review your current setup, give you an overview of Drivepoint, and can ev…" at bounding box center [676, 229] width 420 height 64
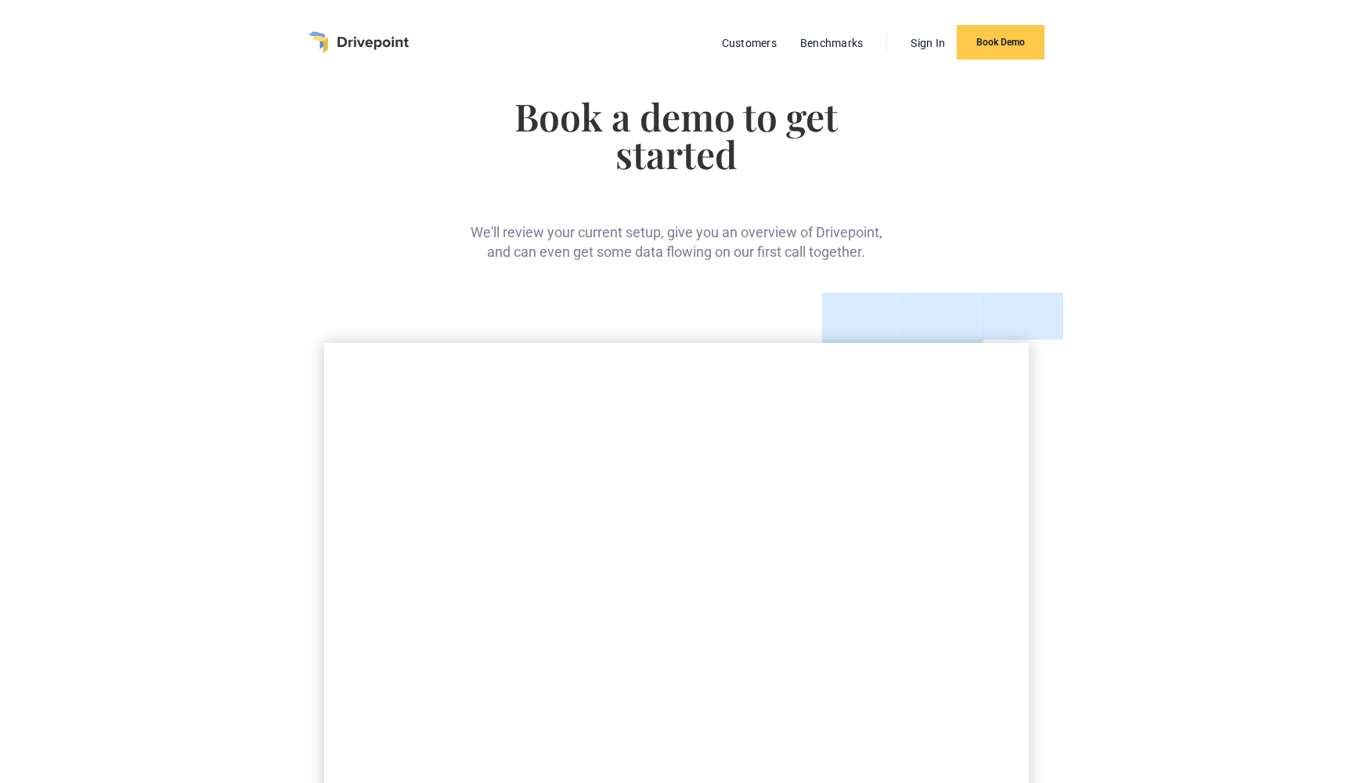
click at [814, 243] on div "We'll review your current setup, give you an overview of Drivepoint, and can ev…" at bounding box center [676, 229] width 420 height 64
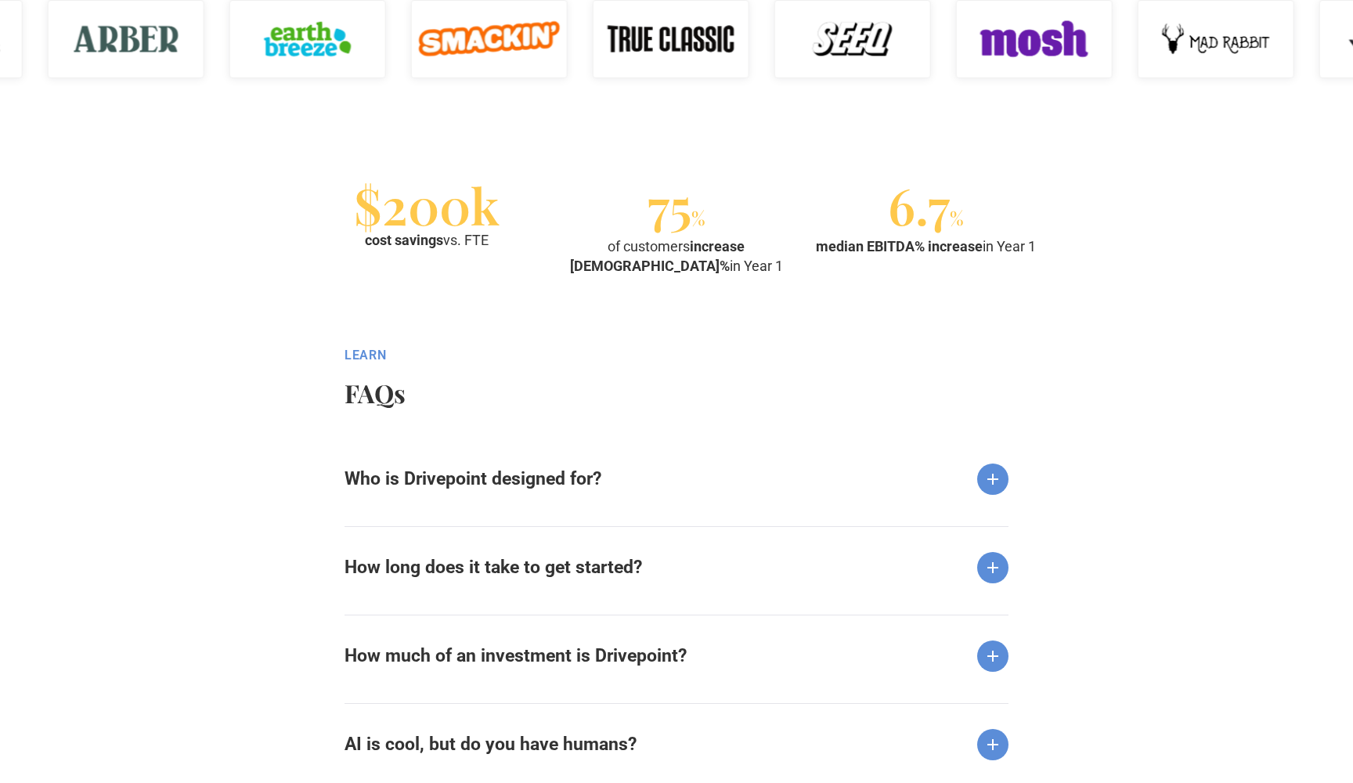
scroll to position [1604, 0]
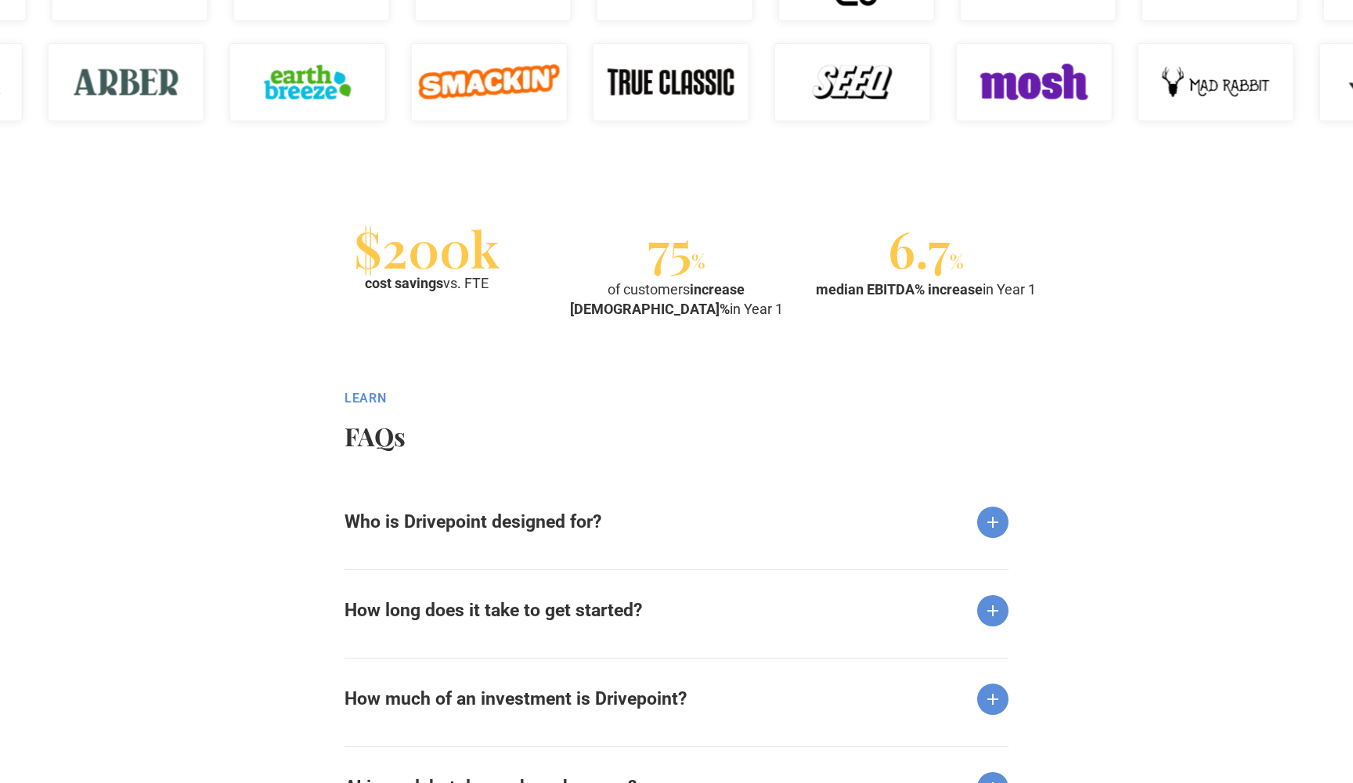
click at [762, 501] on div "Who is Drivepoint designed for?" at bounding box center [676, 509] width 664 height 56
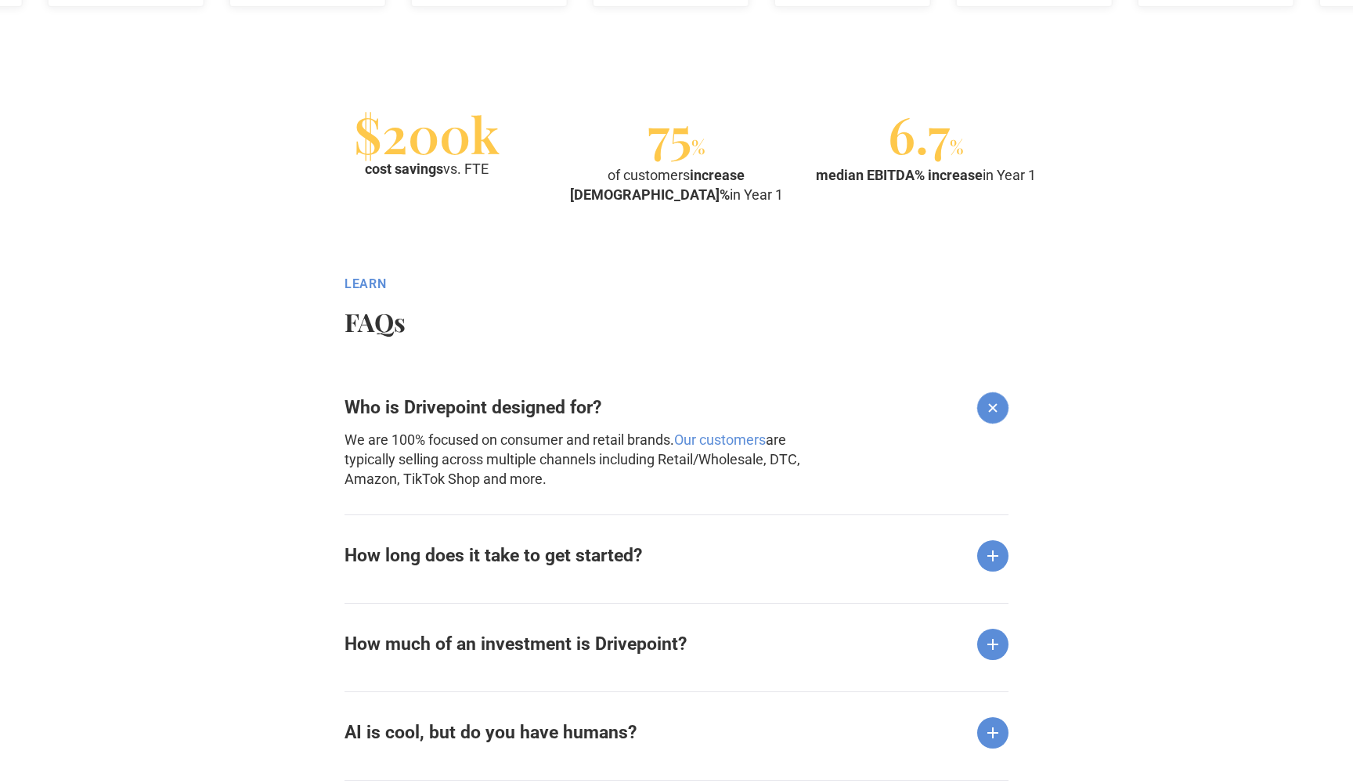
scroll to position [1799, 0]
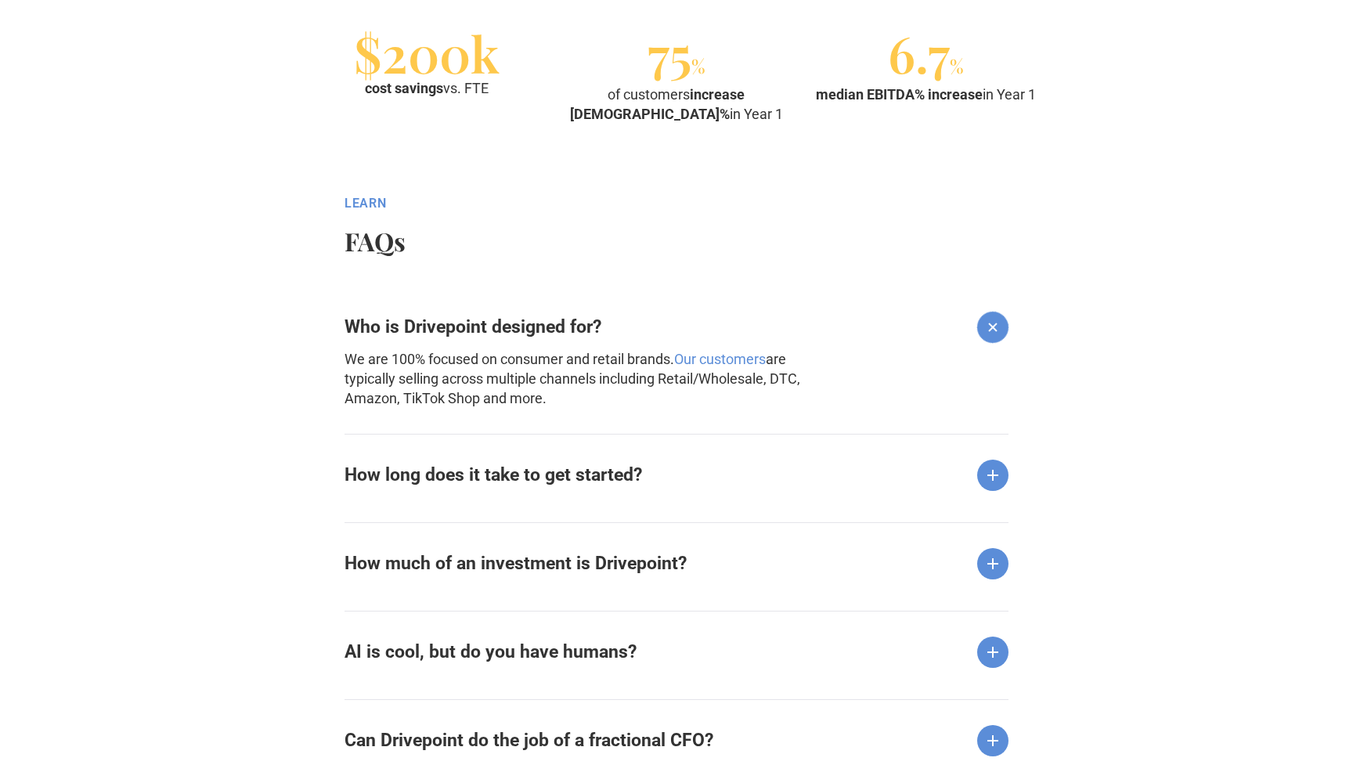
click at [742, 462] on div "How long does it take to get started?" at bounding box center [676, 462] width 664 height 57
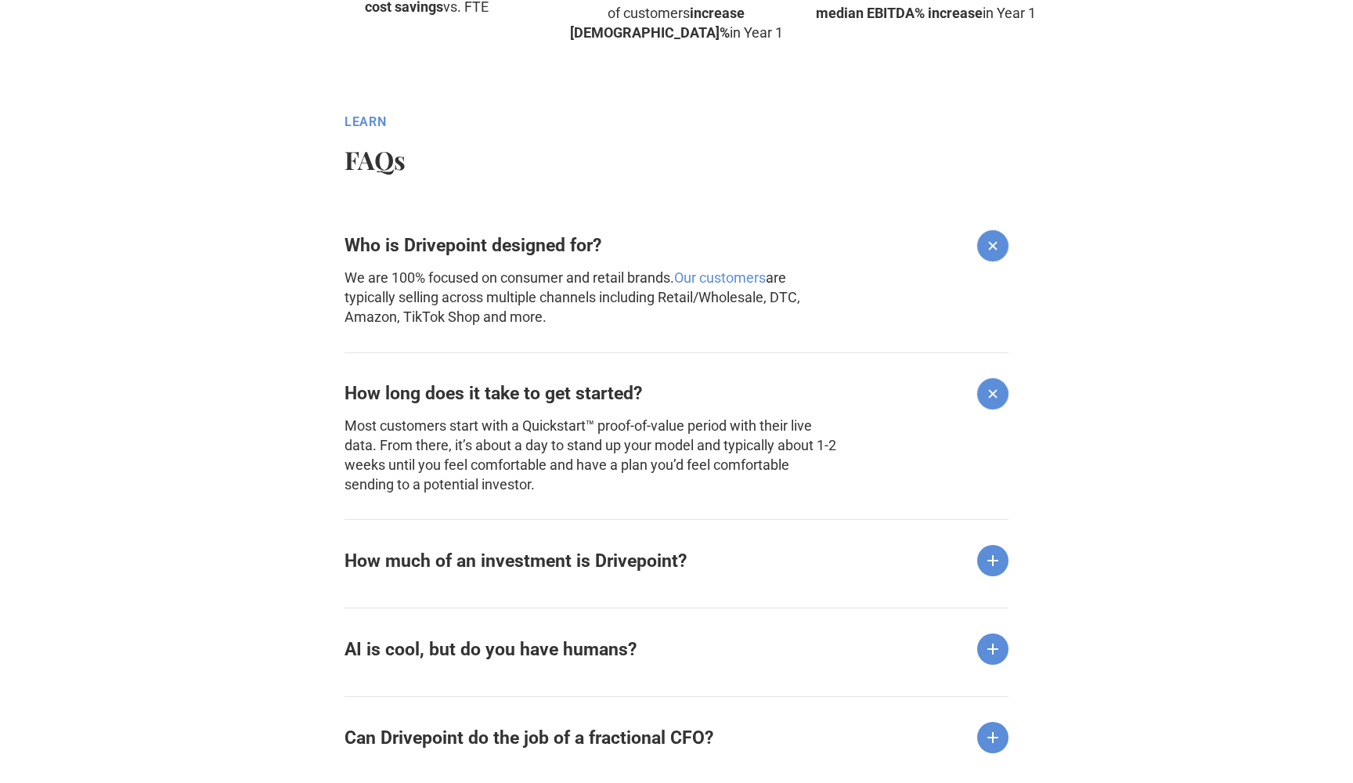
scroll to position [1923, 0]
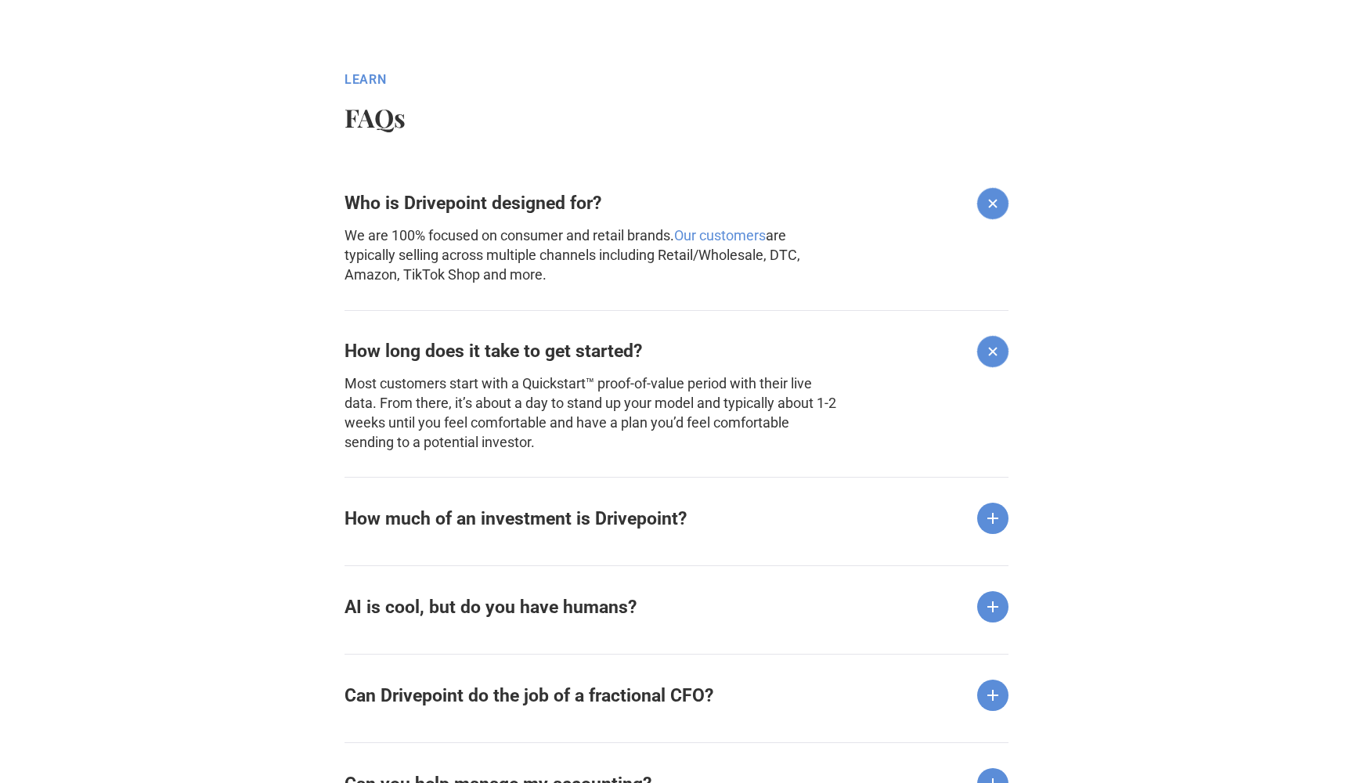
click at [735, 525] on div "How much of an investment is Drivepoint?" at bounding box center [676, 505] width 664 height 57
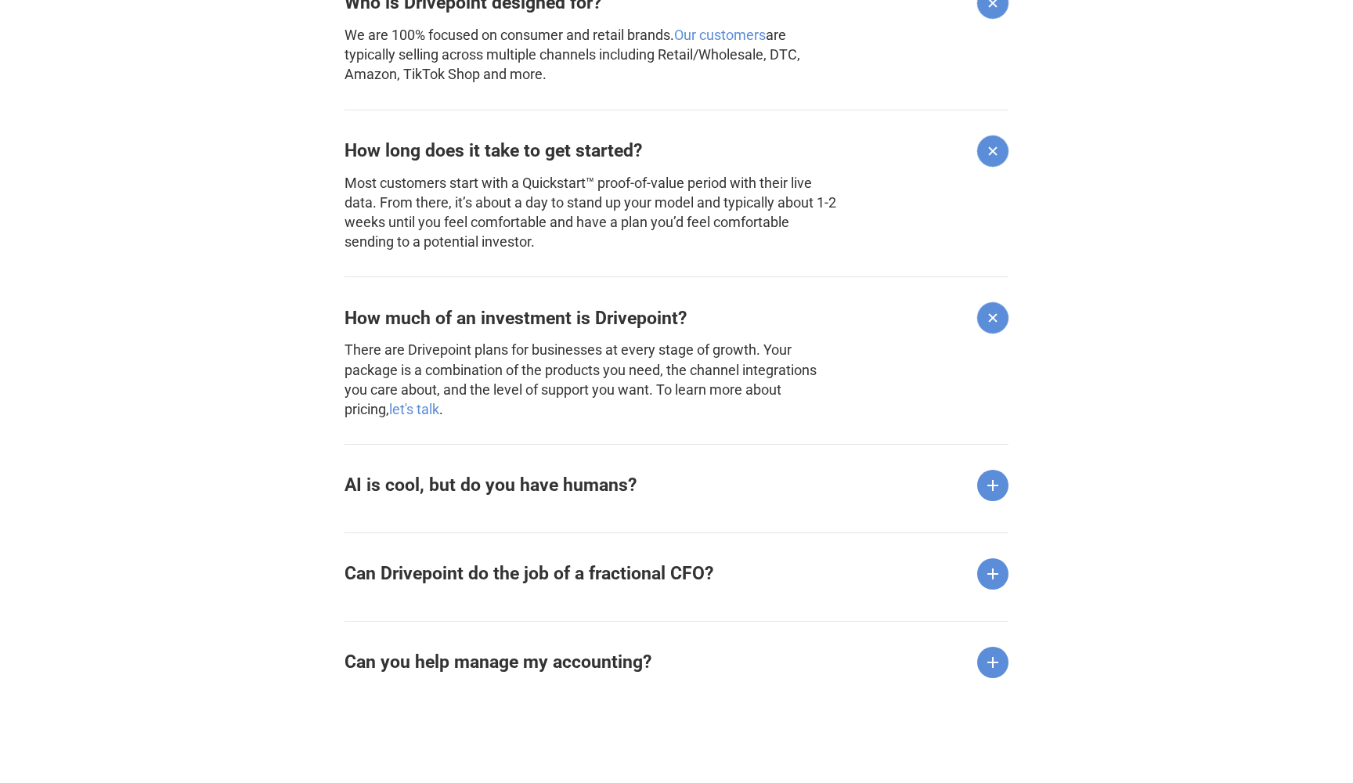
scroll to position [2200, 0]
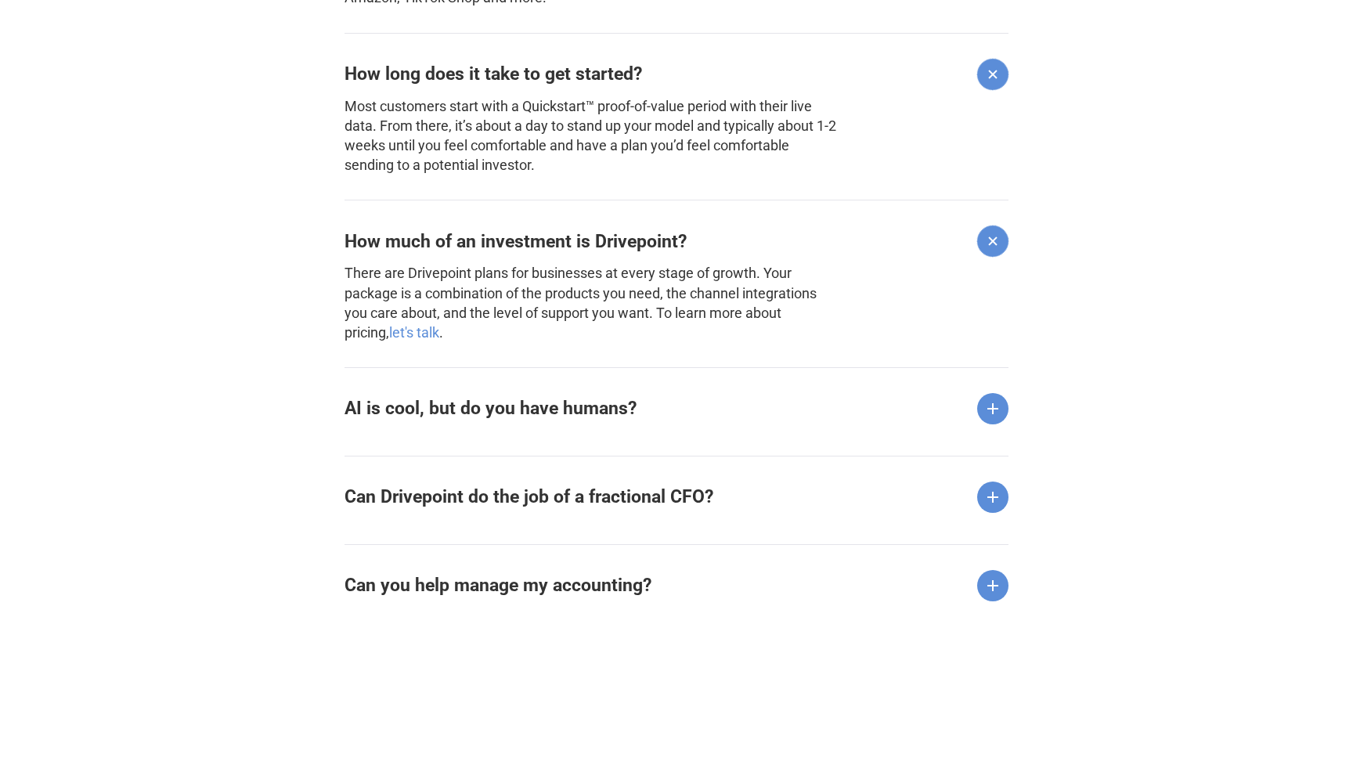
click at [644, 412] on div "AI is cool, but do you have humans?" at bounding box center [676, 395] width 664 height 57
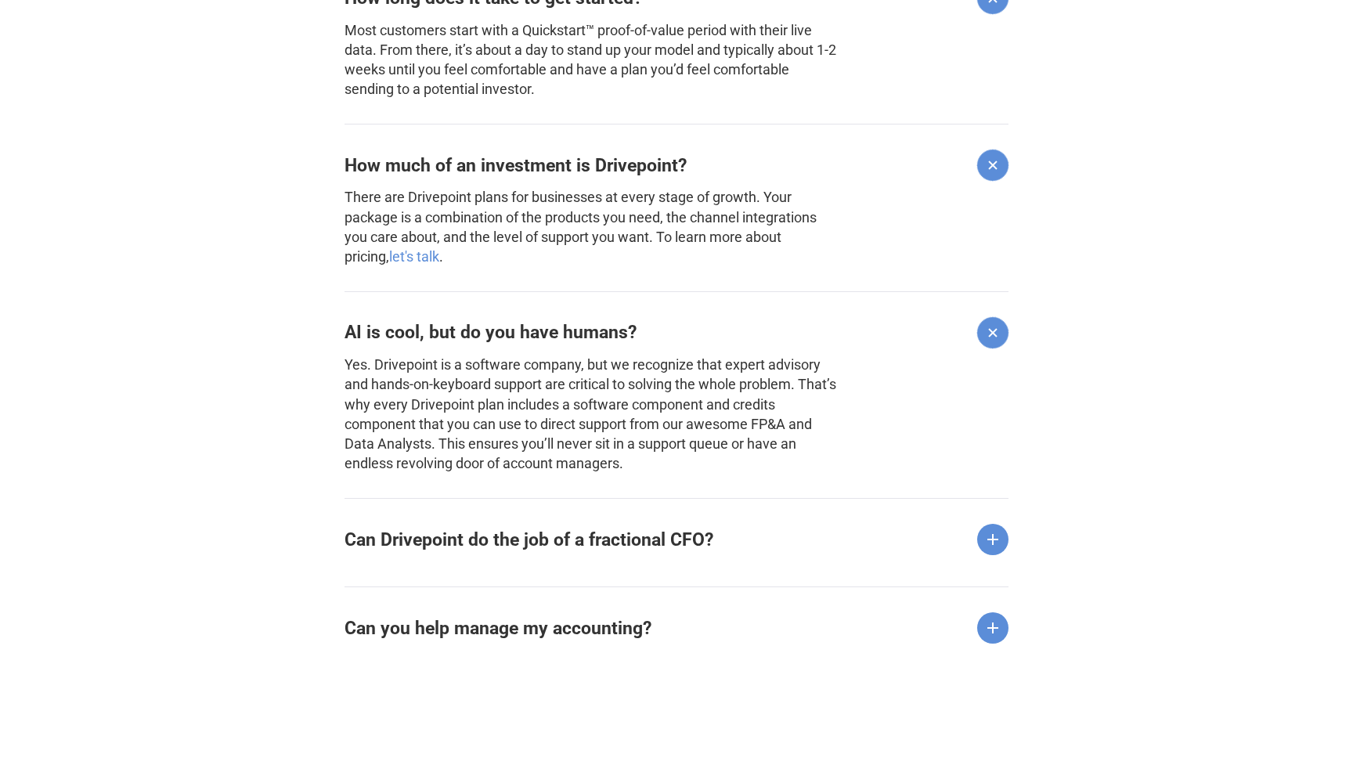
scroll to position [2352, 0]
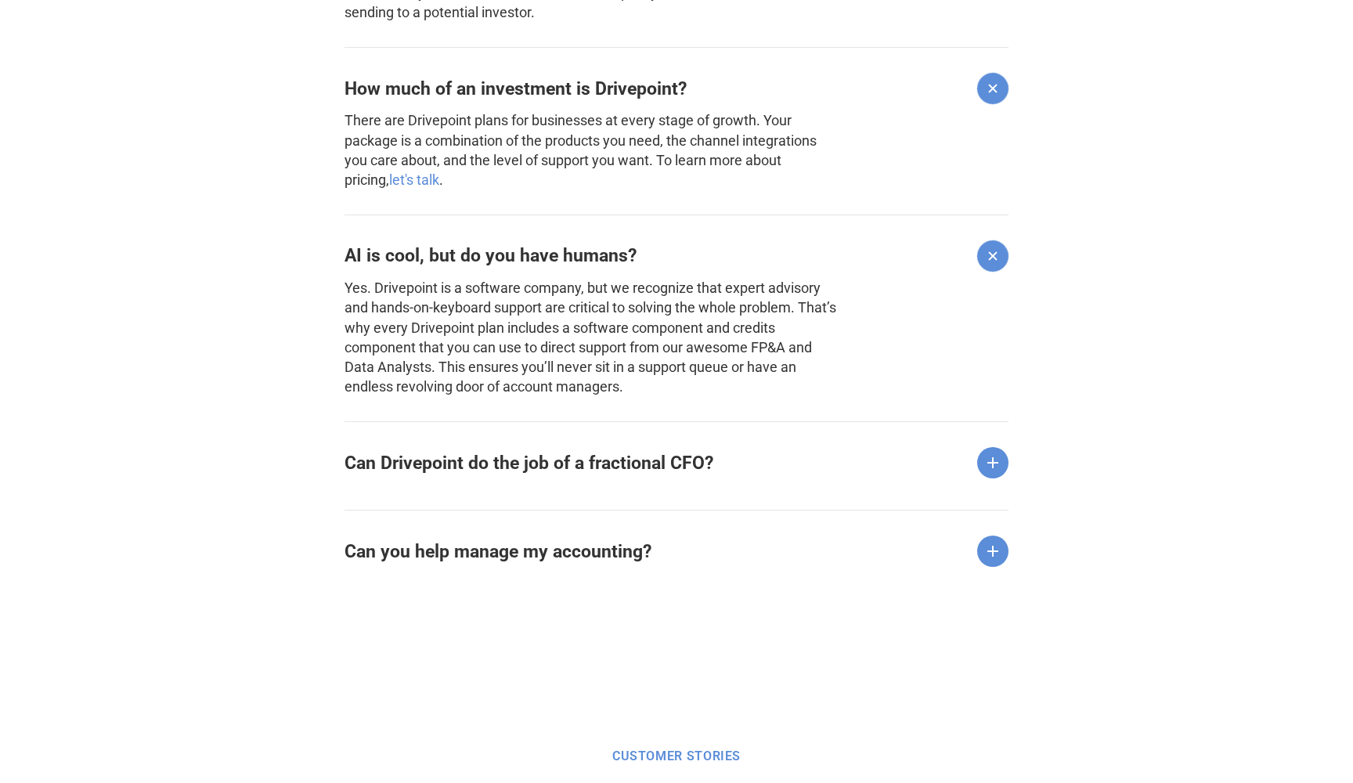
click at [665, 452] on strong "Can Drivepoint do the job of a fractional CFO?" at bounding box center [528, 462] width 369 height 21
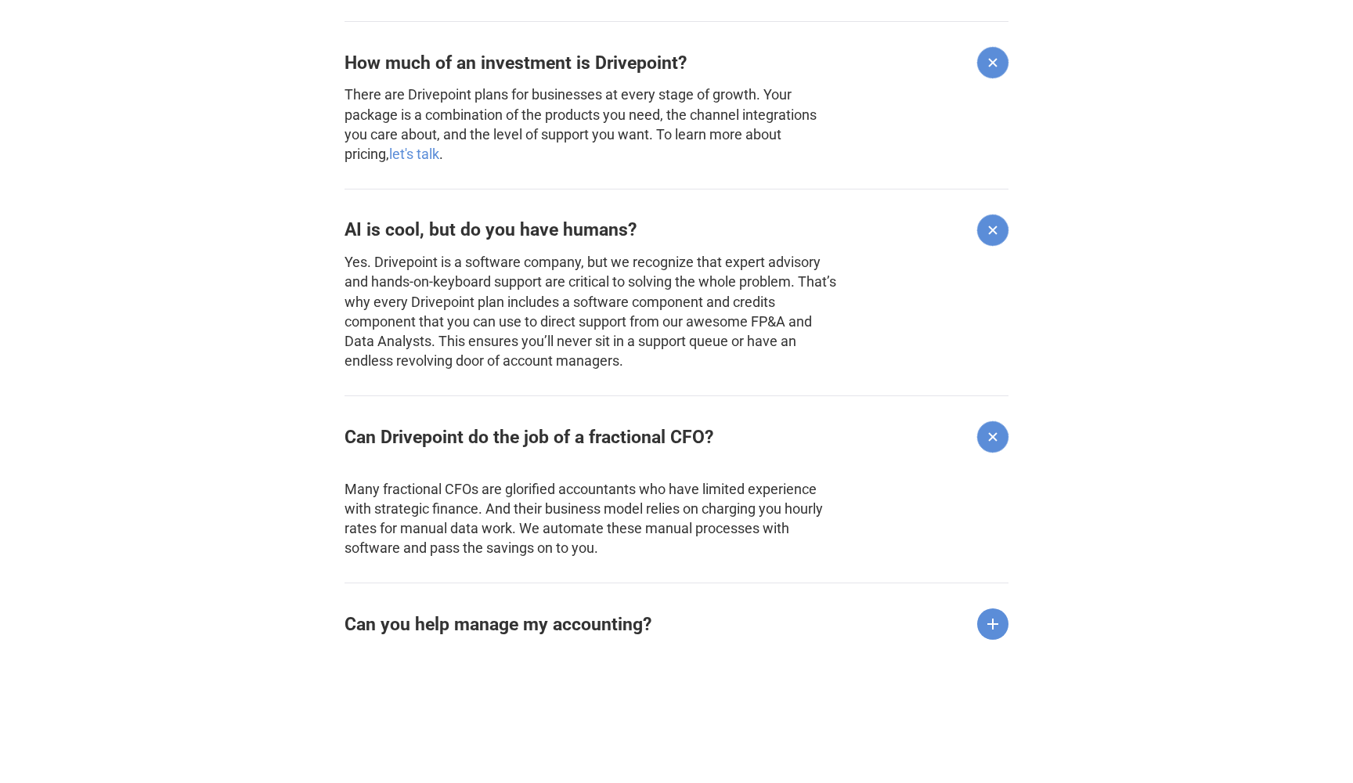
scroll to position [2374, 0]
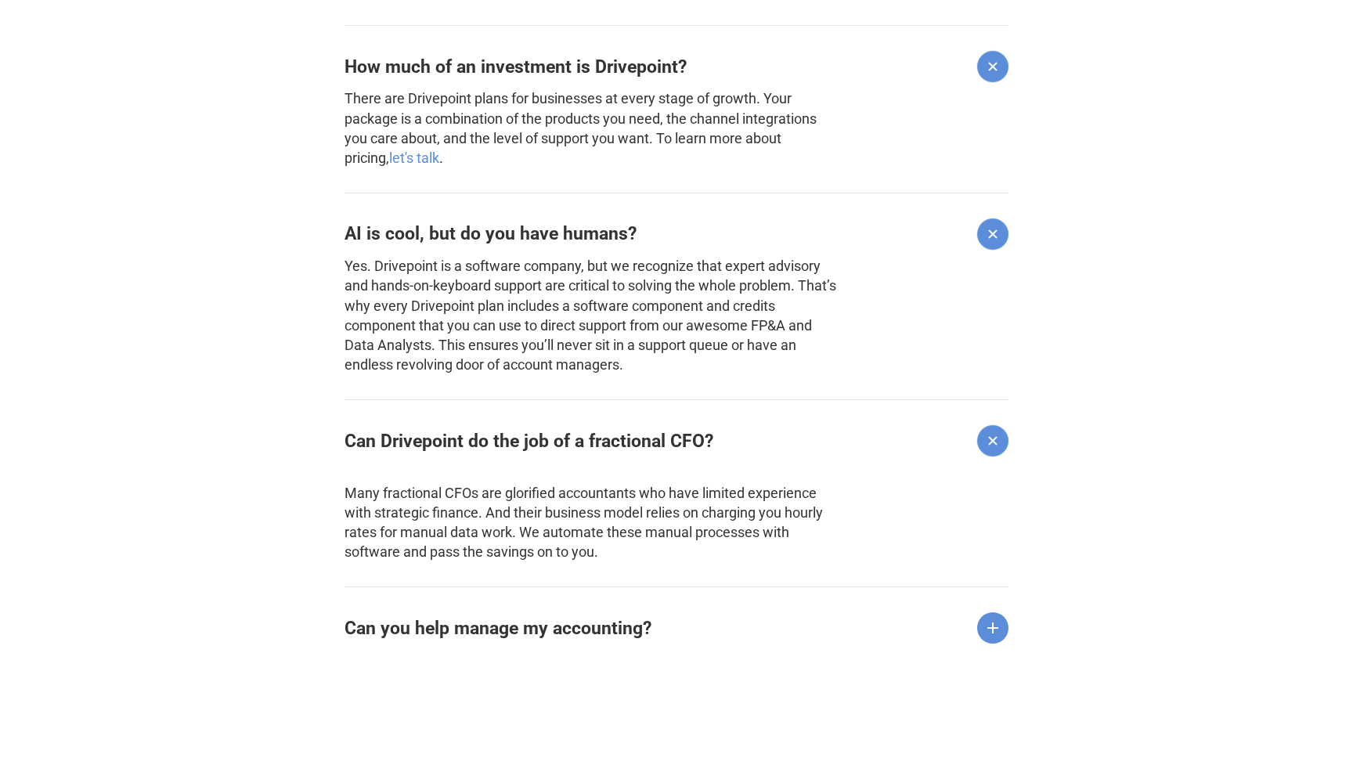
click at [742, 651] on div "Learn FAQs Who is Drivepoint designed for? We are 100% focused on consumer and …" at bounding box center [676, 166] width 664 height 1142
click at [726, 636] on div "Can you help manage my accounting?" at bounding box center [676, 614] width 664 height 57
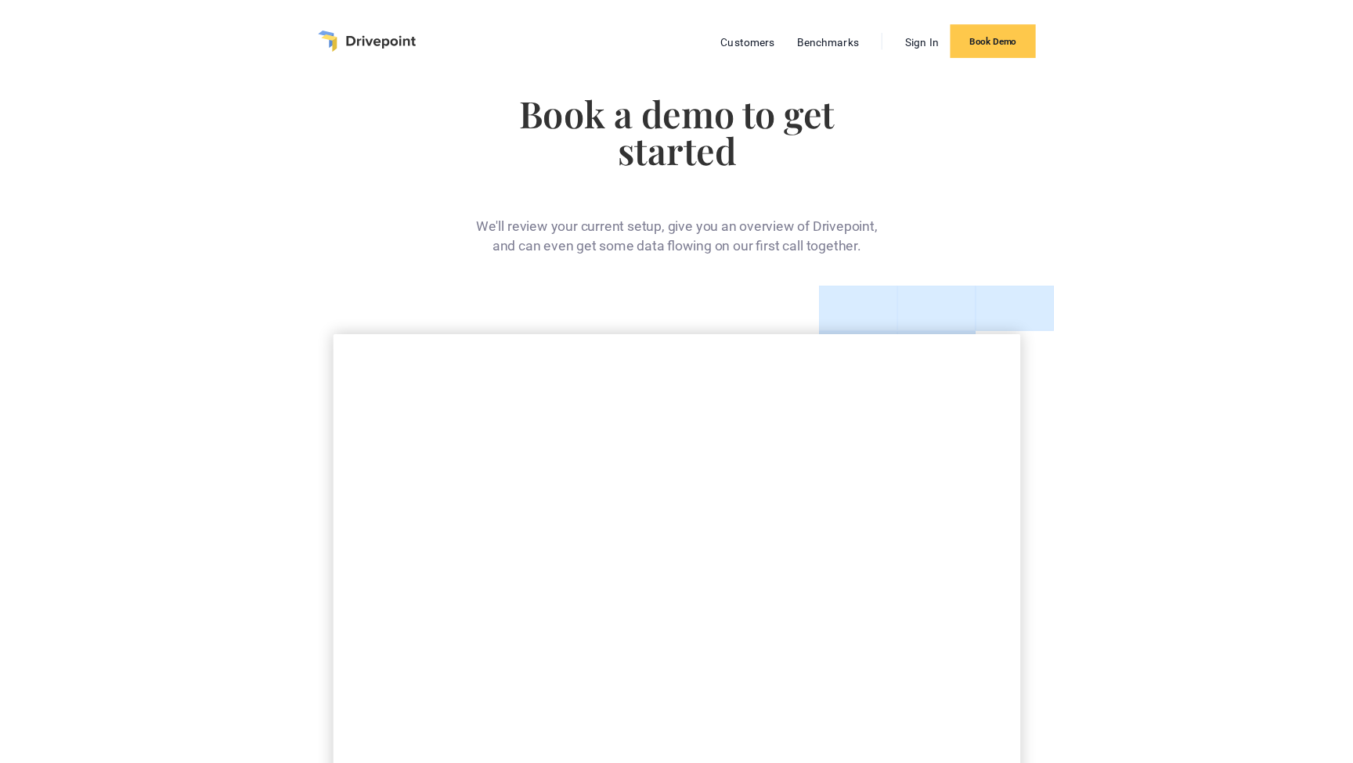
scroll to position [0, 0]
